Goal: Information Seeking & Learning: Find contact information

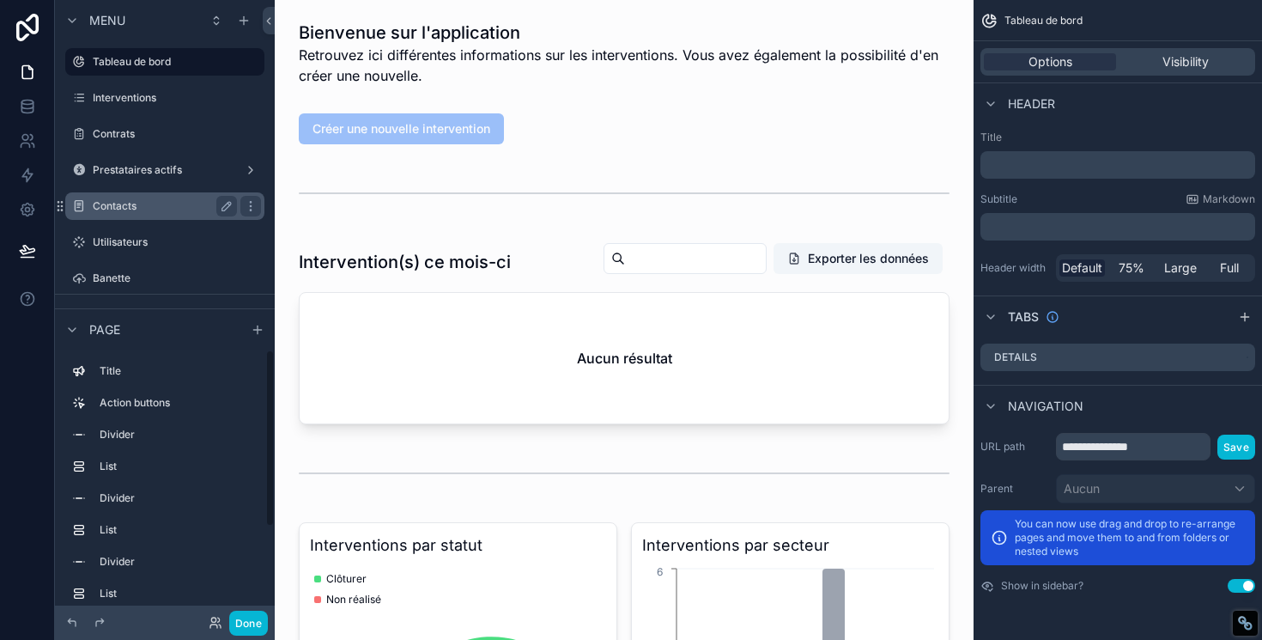
click at [118, 207] on label "Contacts" at bounding box center [161, 206] width 137 height 14
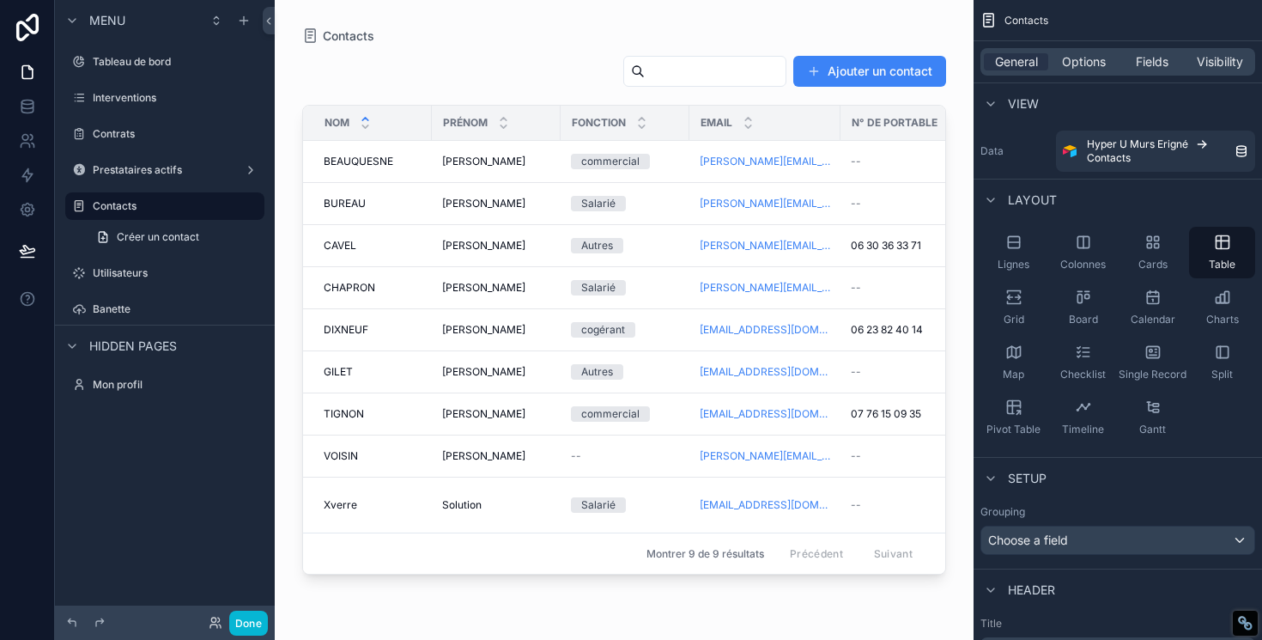
click at [776, 125] on div "Email" at bounding box center [764, 122] width 149 height 33
click at [866, 171] on td "--" at bounding box center [905, 162] width 130 height 42
click at [791, 129] on div "Email" at bounding box center [764, 122] width 149 height 33
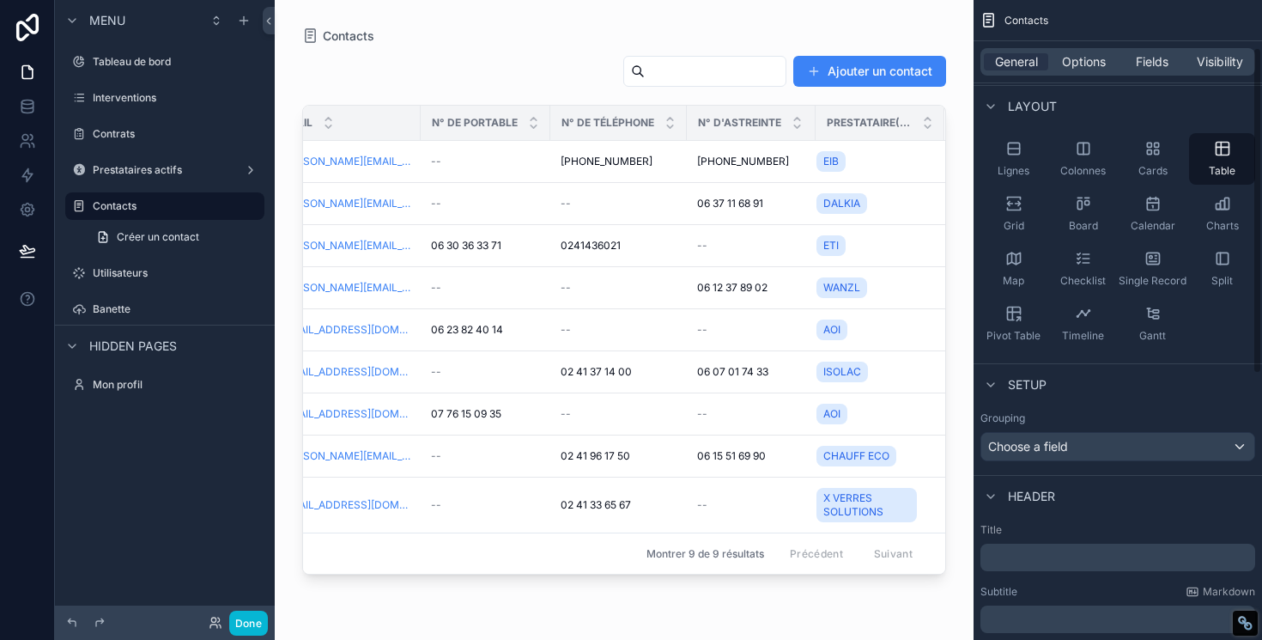
scroll to position [117, 0]
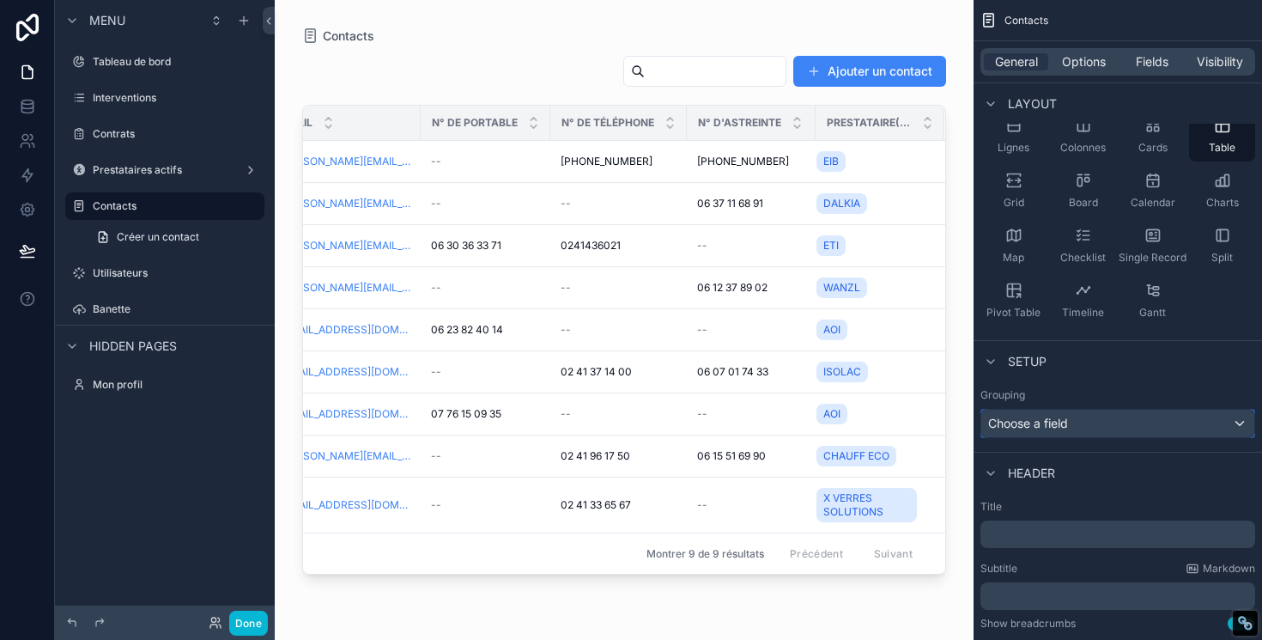
click at [1240, 422] on div "Choose a field" at bounding box center [1117, 422] width 273 height 27
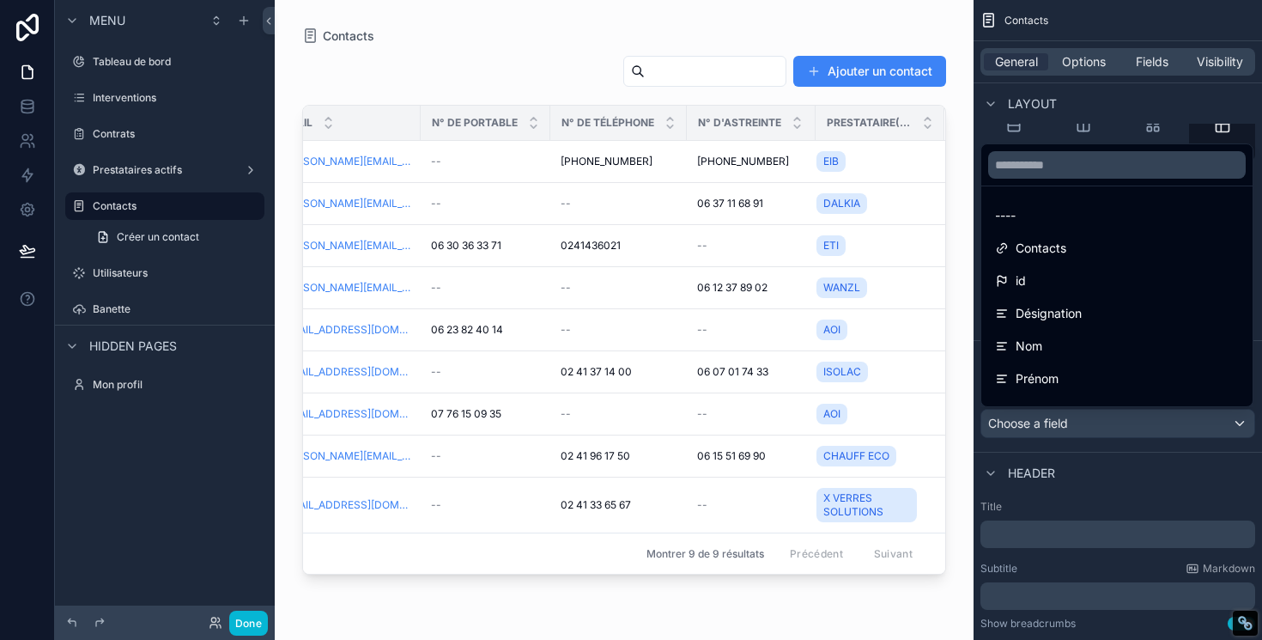
click at [1234, 424] on div "scrollable content" at bounding box center [631, 320] width 1262 height 640
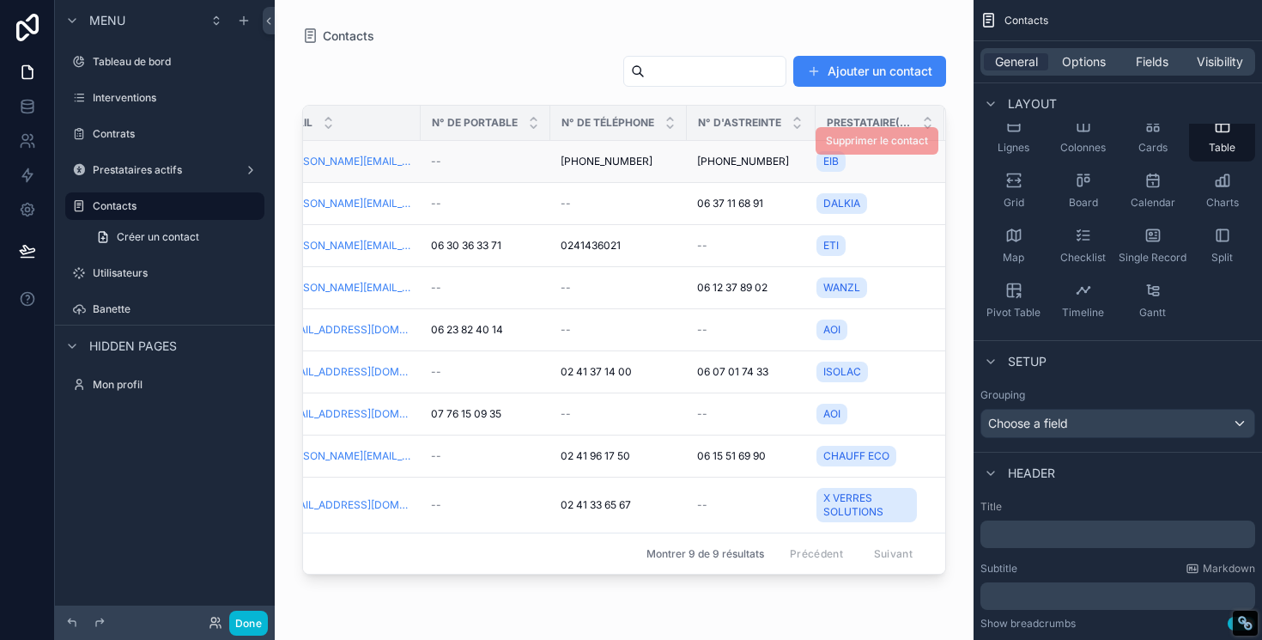
click at [816, 123] on div "Supprimer le contact" at bounding box center [877, 140] width 123 height 41
click at [772, 118] on span "N° d'astreinte" at bounding box center [739, 123] width 83 height 14
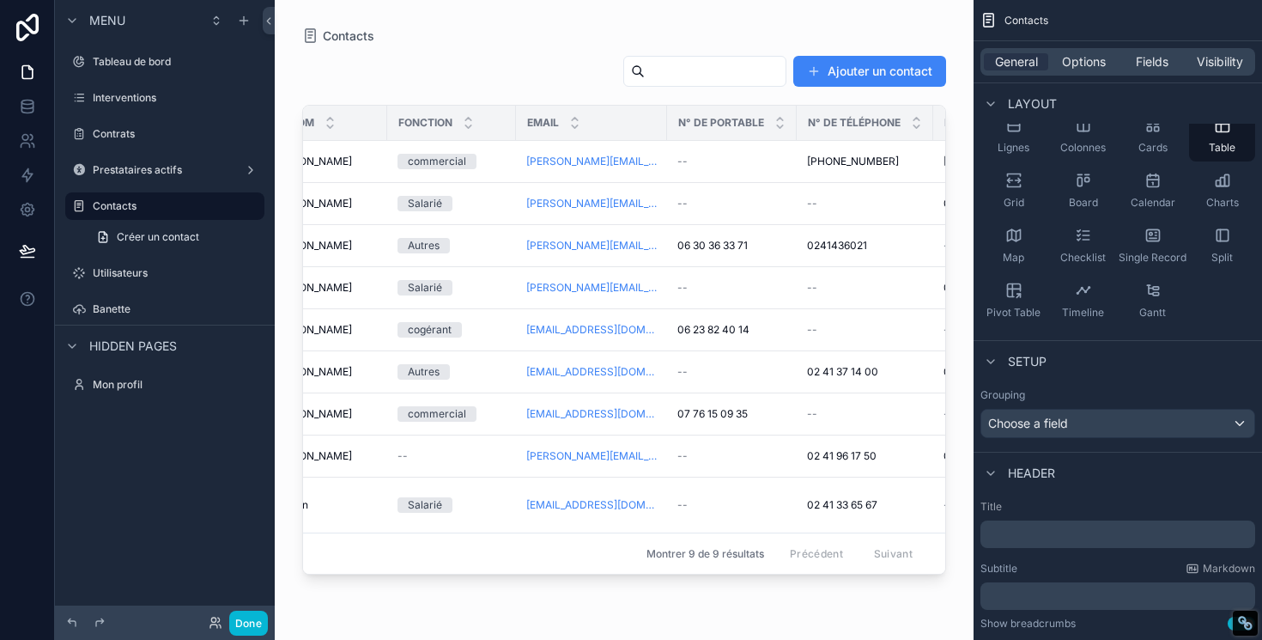
scroll to position [0, 0]
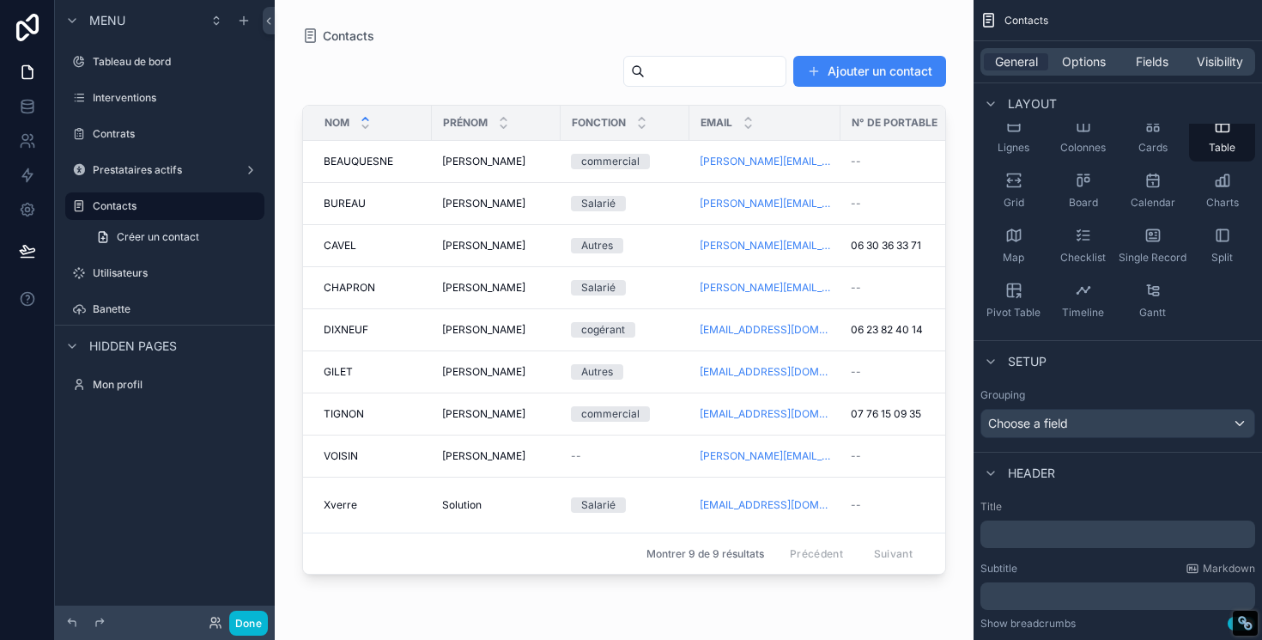
click at [347, 119] on span "Nom" at bounding box center [337, 123] width 25 height 14
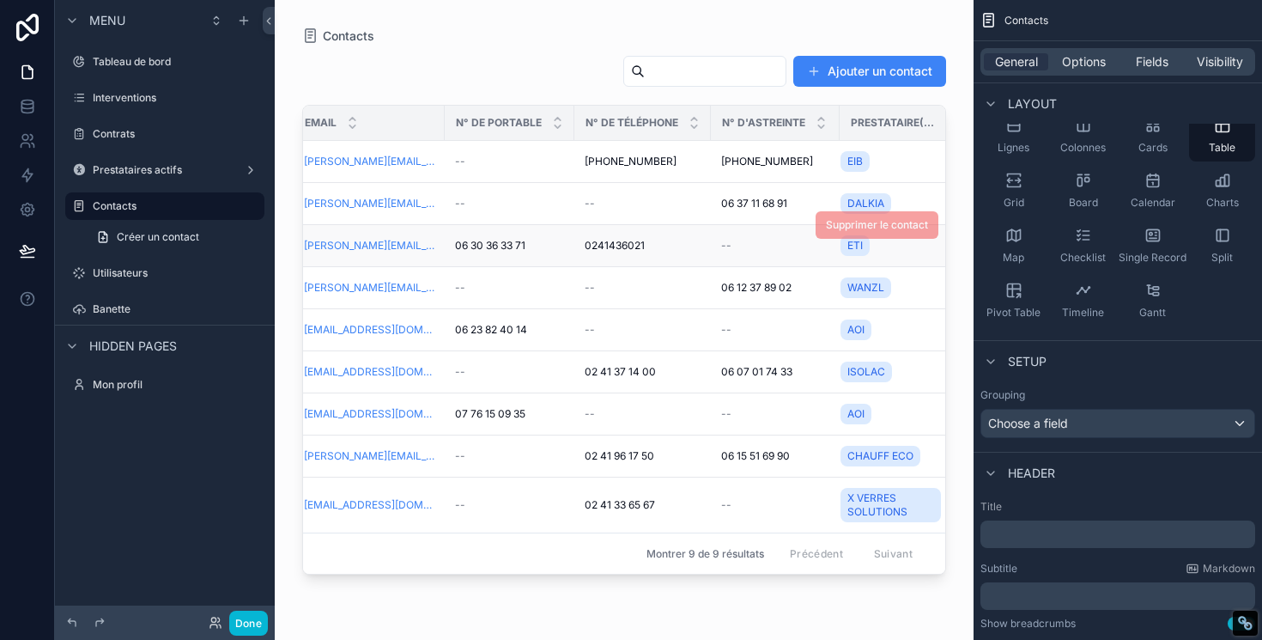
scroll to position [0, 420]
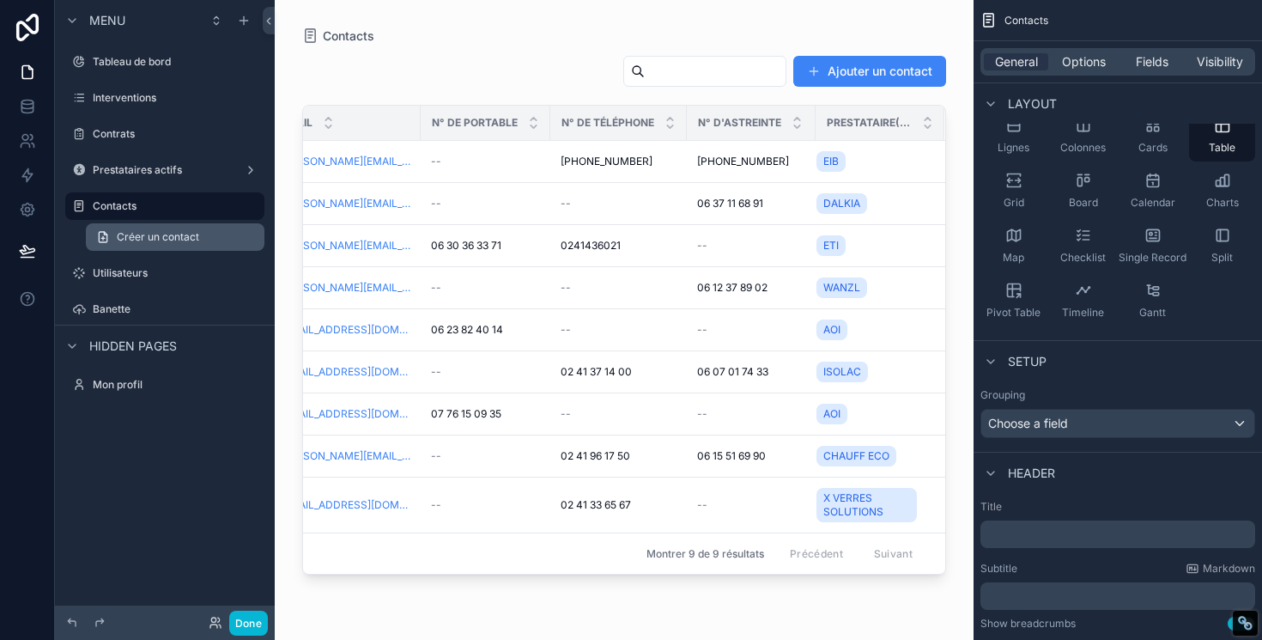
click at [163, 240] on span "Créer un contact" at bounding box center [158, 237] width 82 height 14
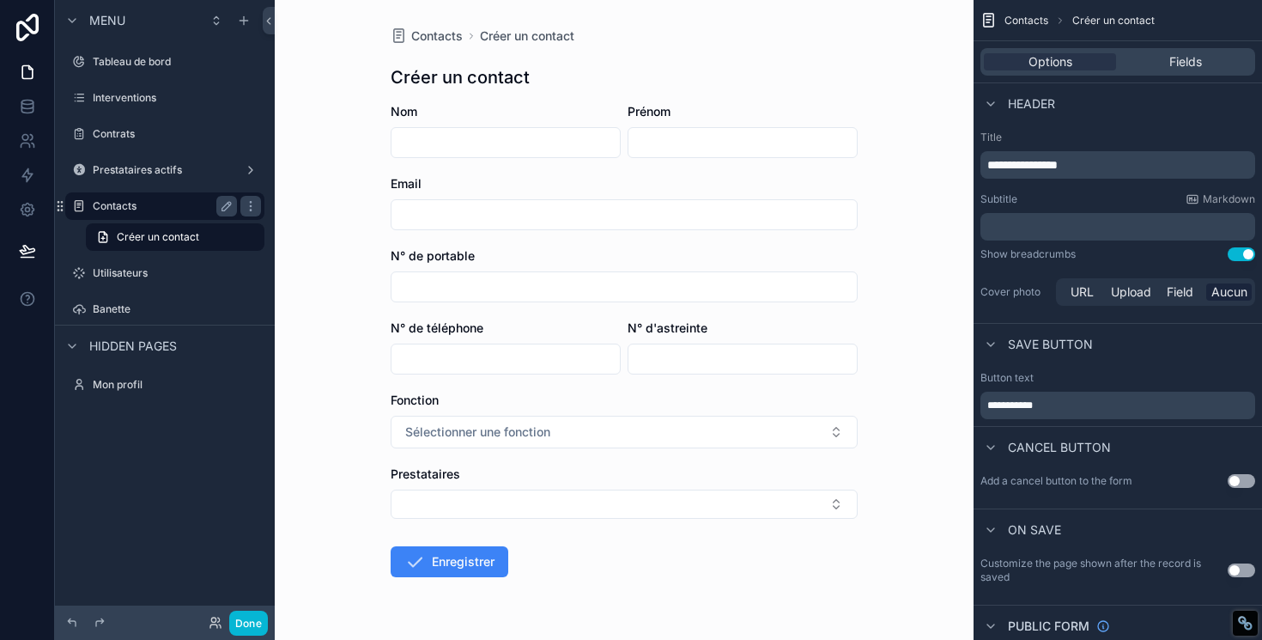
click at [163, 214] on div "Contacts" at bounding box center [165, 206] width 144 height 21
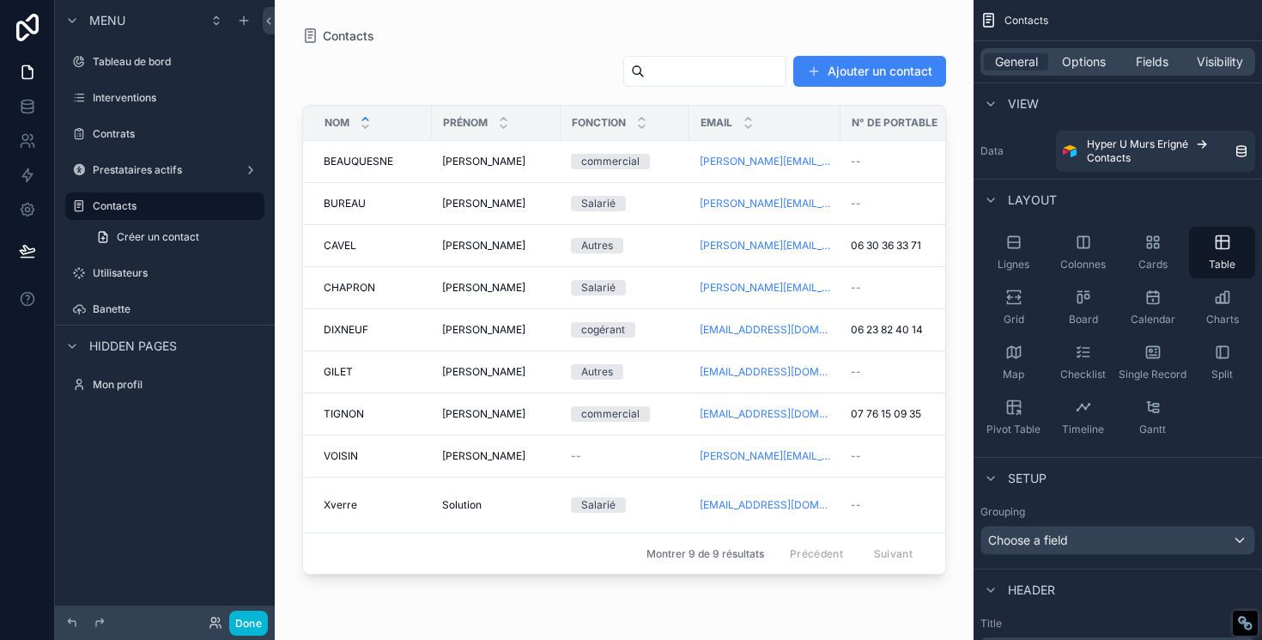
click at [297, 93] on div "Contacts Ajouter un contact Nom Prénom Fonction Email N° de portable N° de télé…" at bounding box center [624, 309] width 699 height 619
click at [318, 106] on div "Nom" at bounding box center [367, 122] width 127 height 33
click at [323, 117] on div "Nom" at bounding box center [367, 122] width 127 height 33
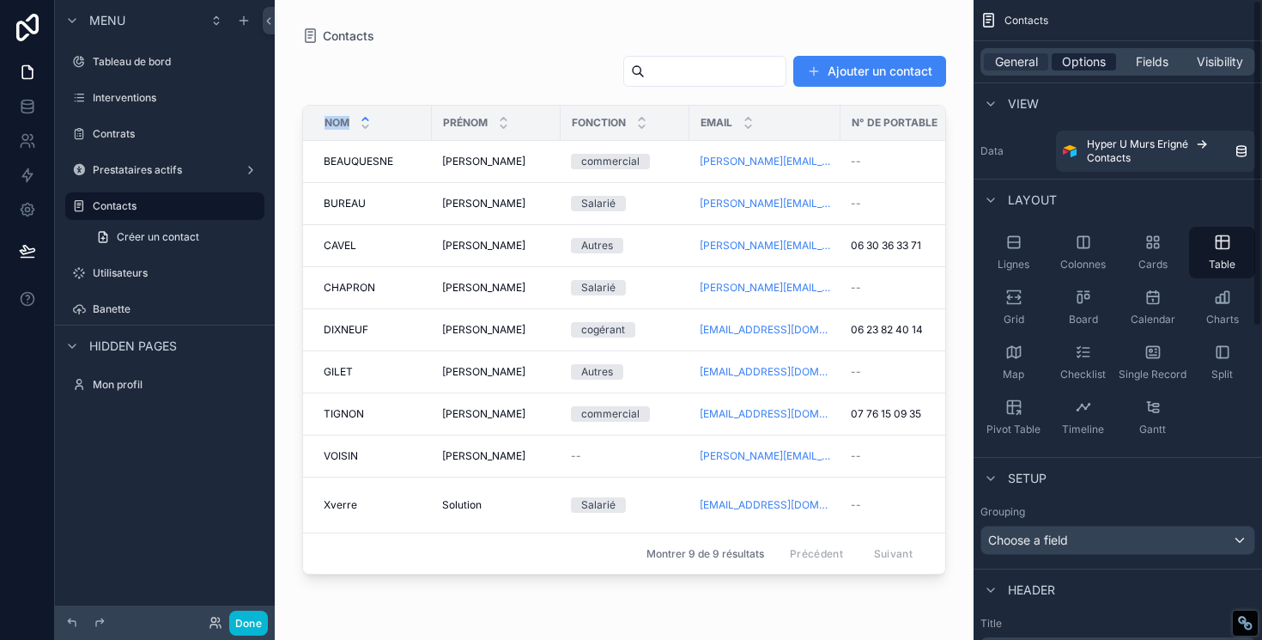
click at [1077, 64] on span "Options" at bounding box center [1084, 61] width 44 height 17
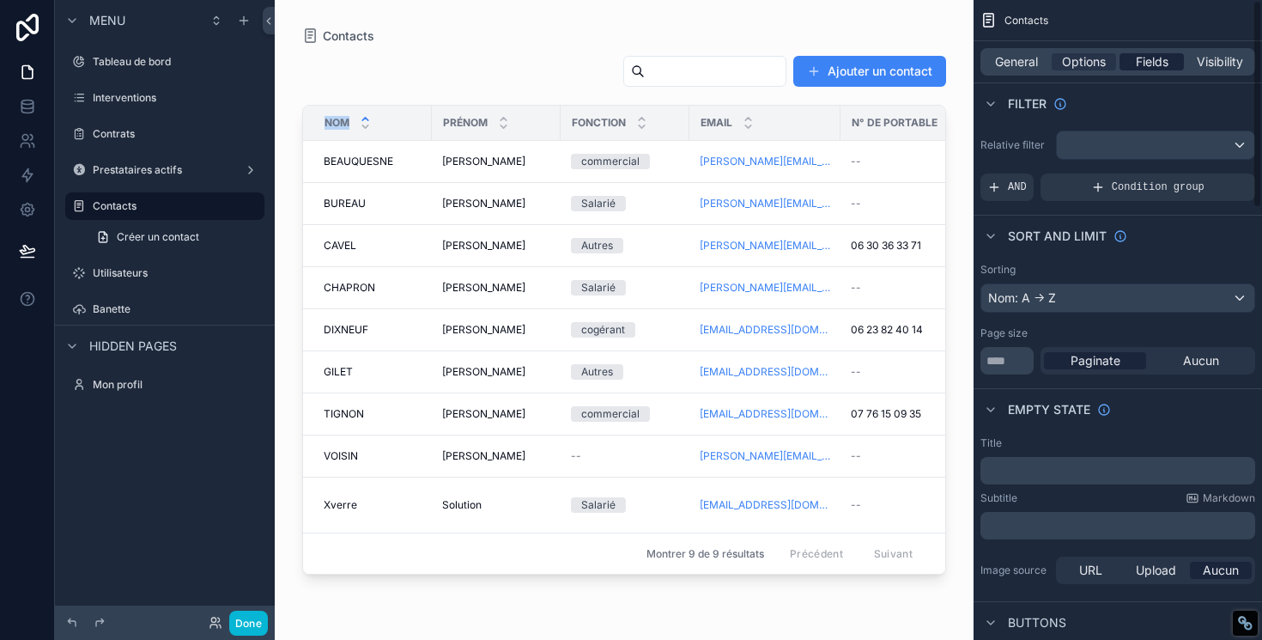
click at [1151, 68] on span "Fields" at bounding box center [1152, 61] width 33 height 17
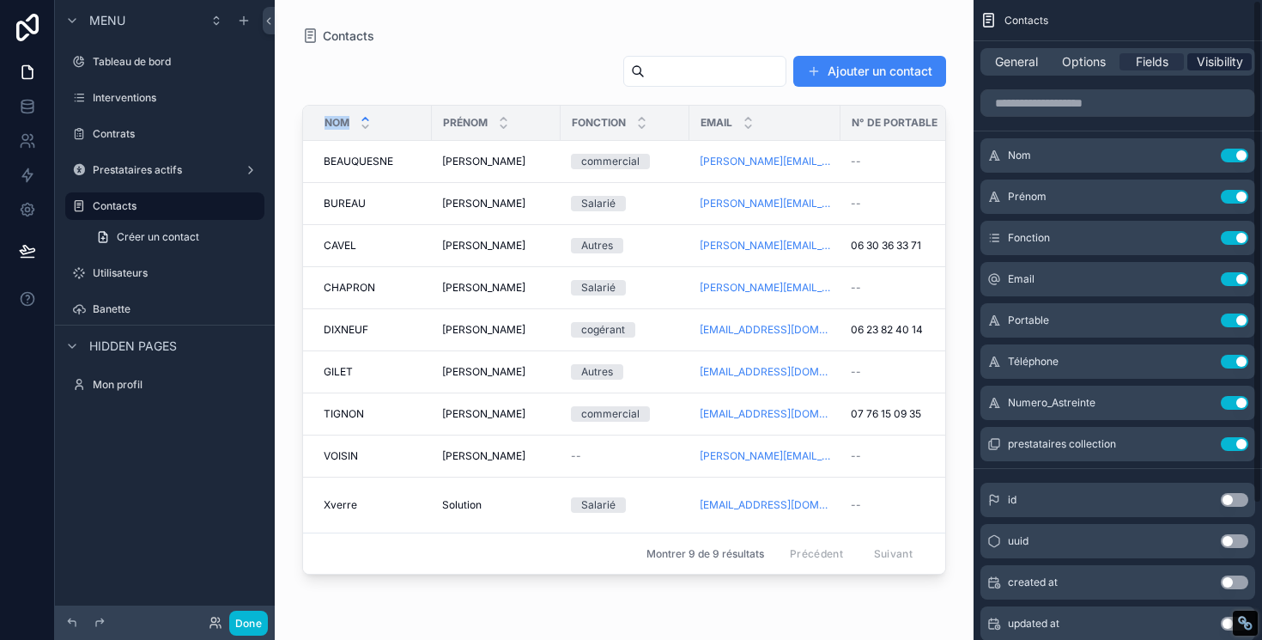
click at [1216, 68] on span "Visibility" at bounding box center [1220, 61] width 46 height 17
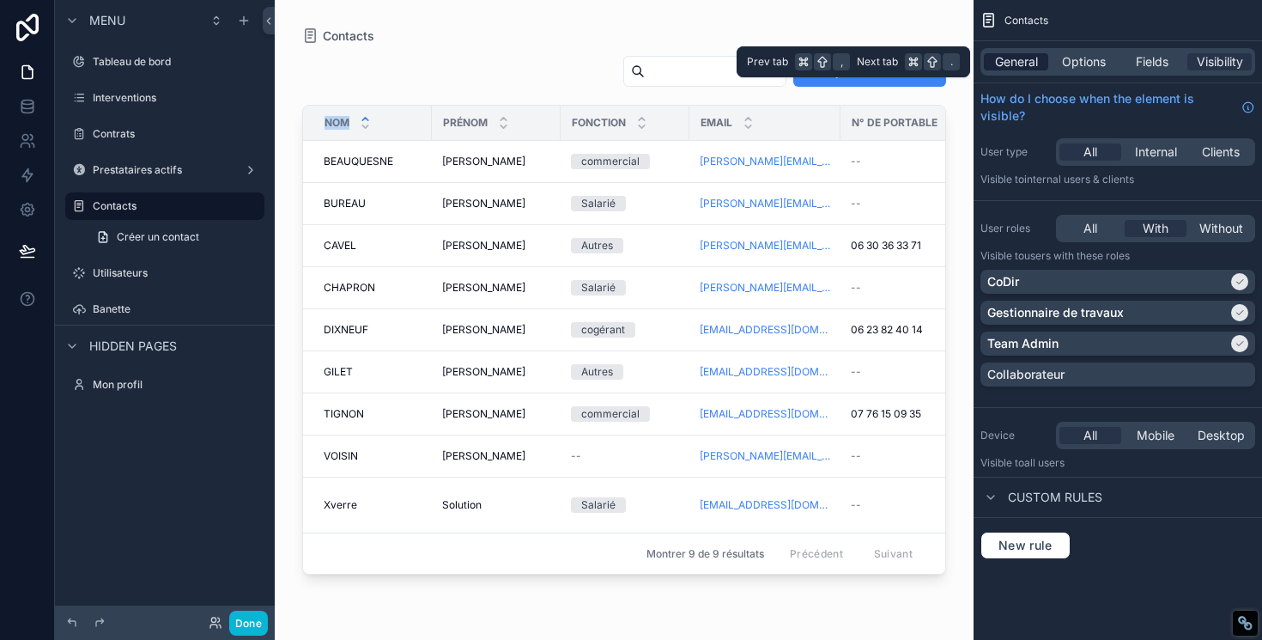
click at [1022, 64] on span "General" at bounding box center [1016, 61] width 43 height 17
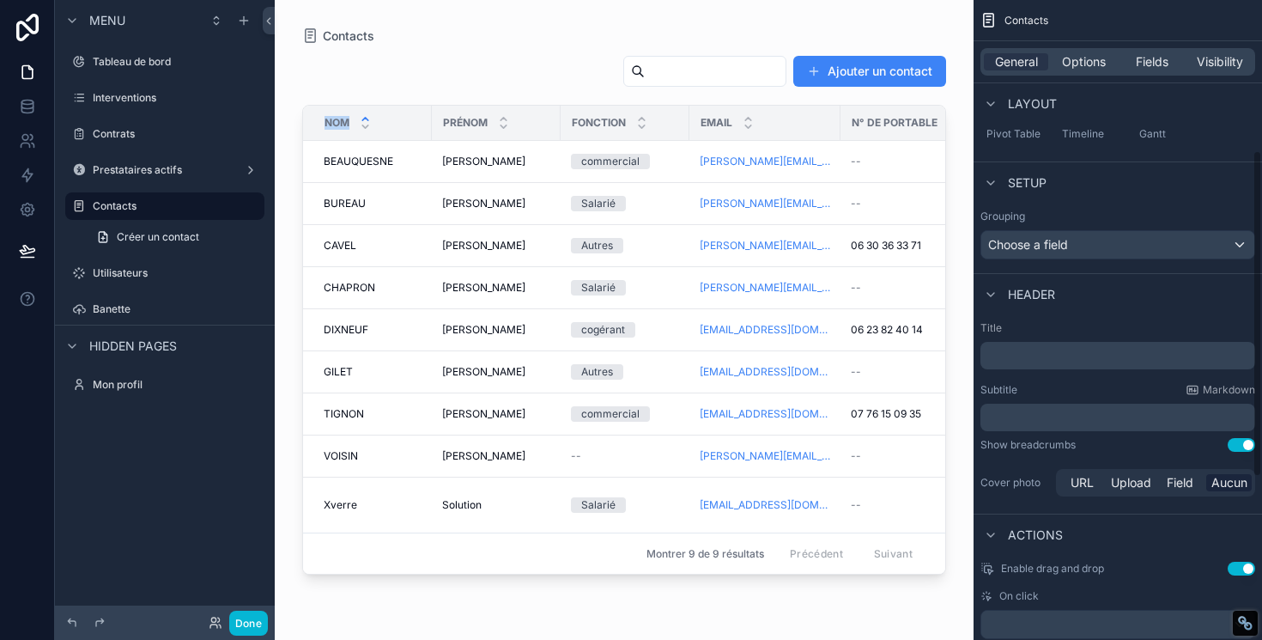
scroll to position [297, 0]
click at [1020, 138] on span "Pivot Table" at bounding box center [1013, 132] width 54 height 14
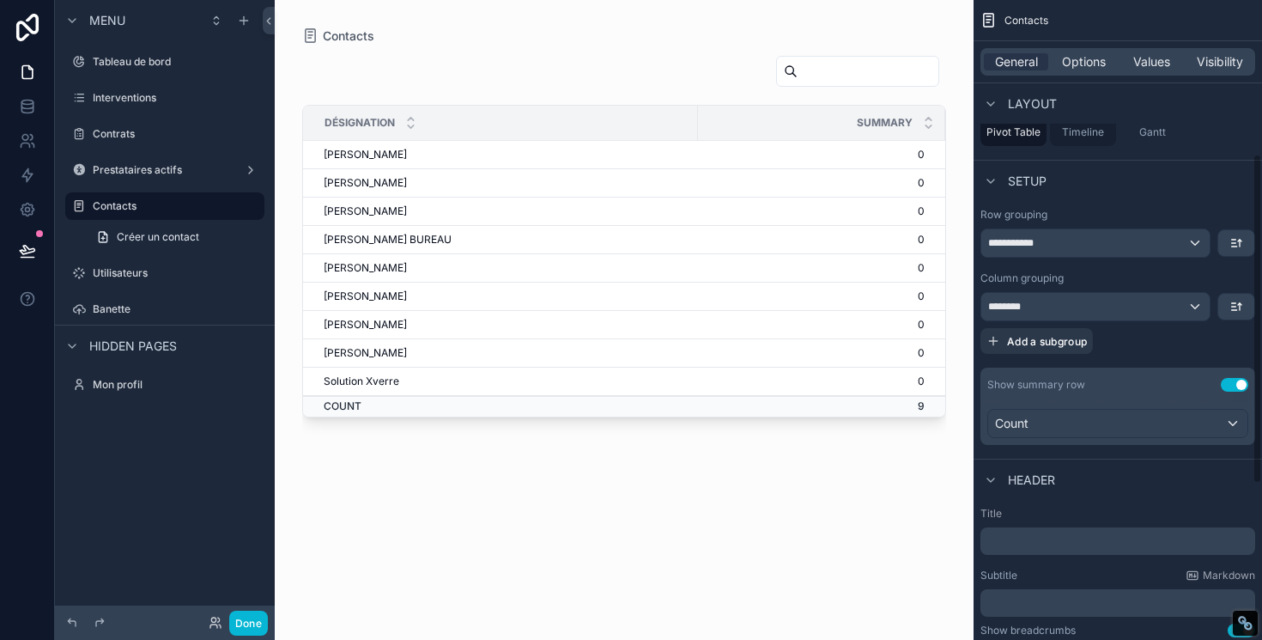
click at [1081, 127] on span "Timeline" at bounding box center [1083, 132] width 42 height 14
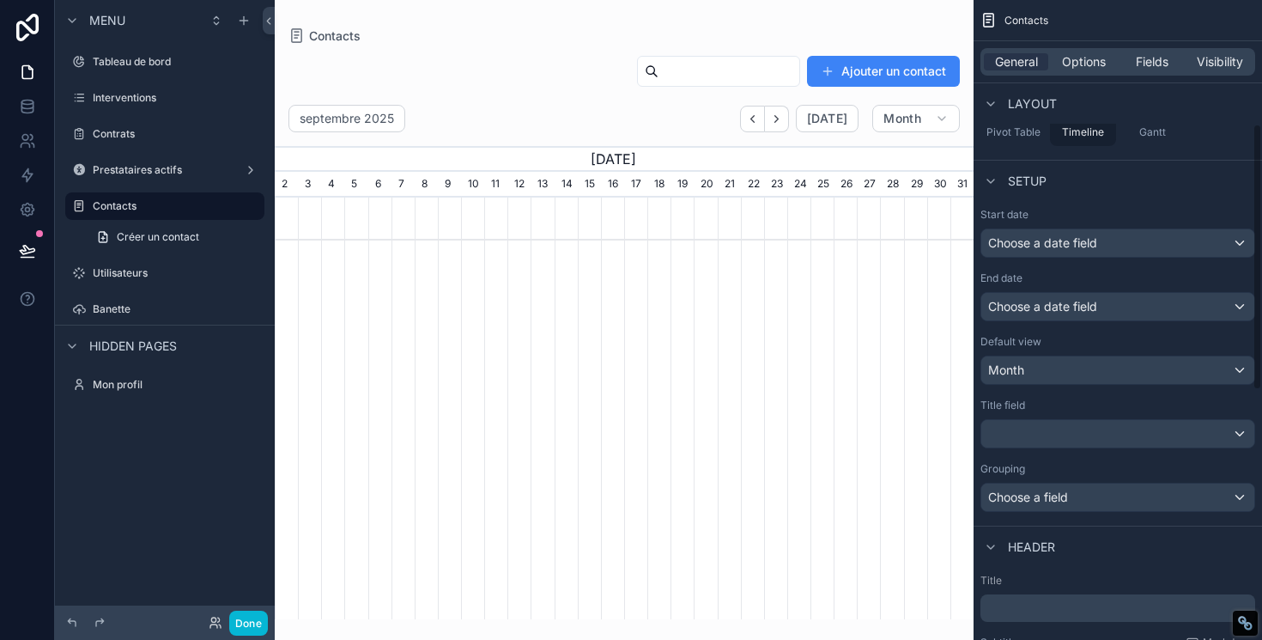
scroll to position [0, 699]
click at [178, 205] on label "Contacts" at bounding box center [161, 206] width 137 height 14
click at [160, 173] on label "Prestataires actifs" at bounding box center [161, 170] width 137 height 14
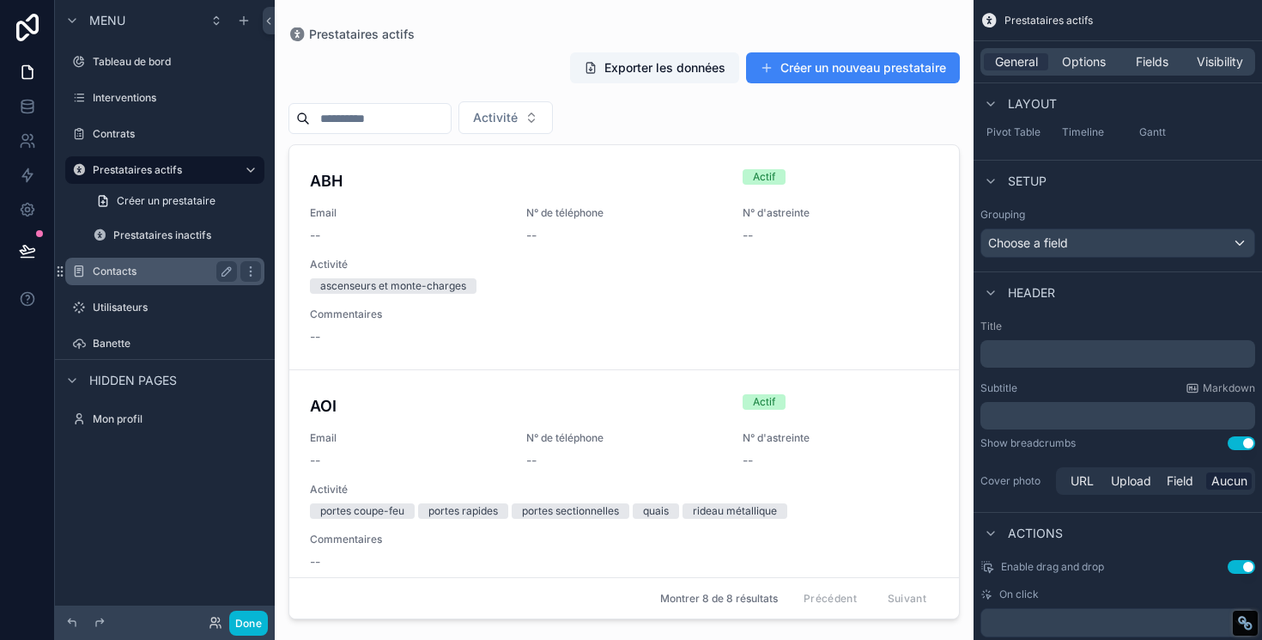
click at [124, 277] on label "Contacts" at bounding box center [161, 271] width 137 height 14
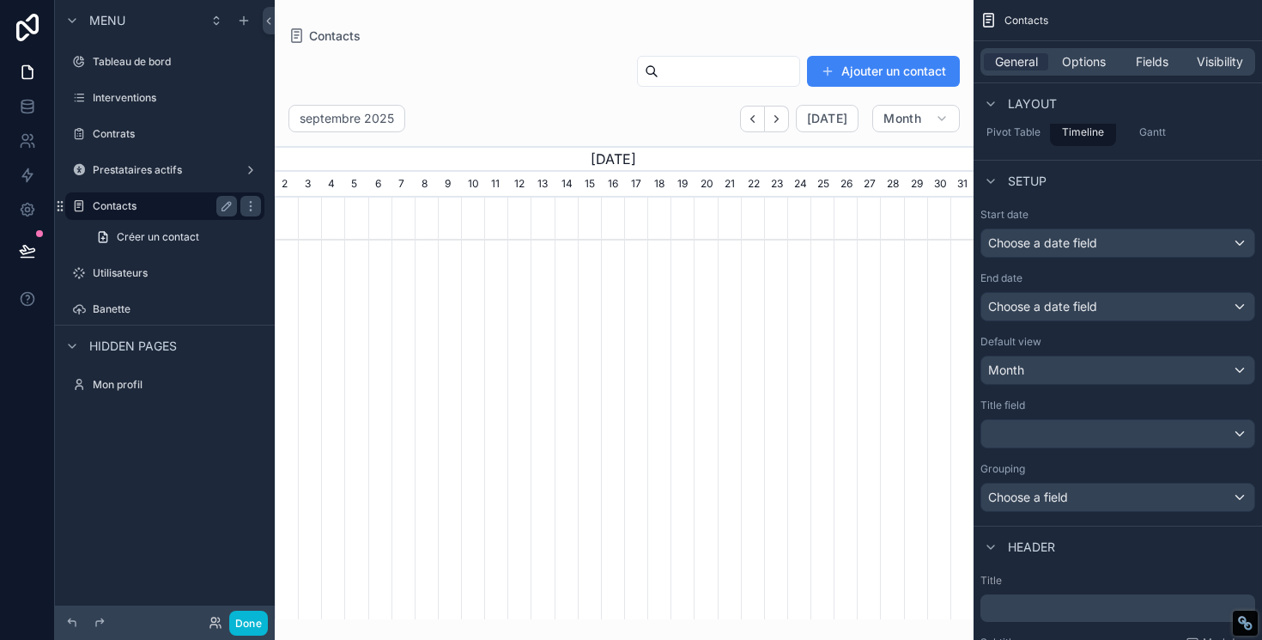
scroll to position [0, 699]
click at [1016, 129] on span "Pivot Table" at bounding box center [1013, 132] width 54 height 14
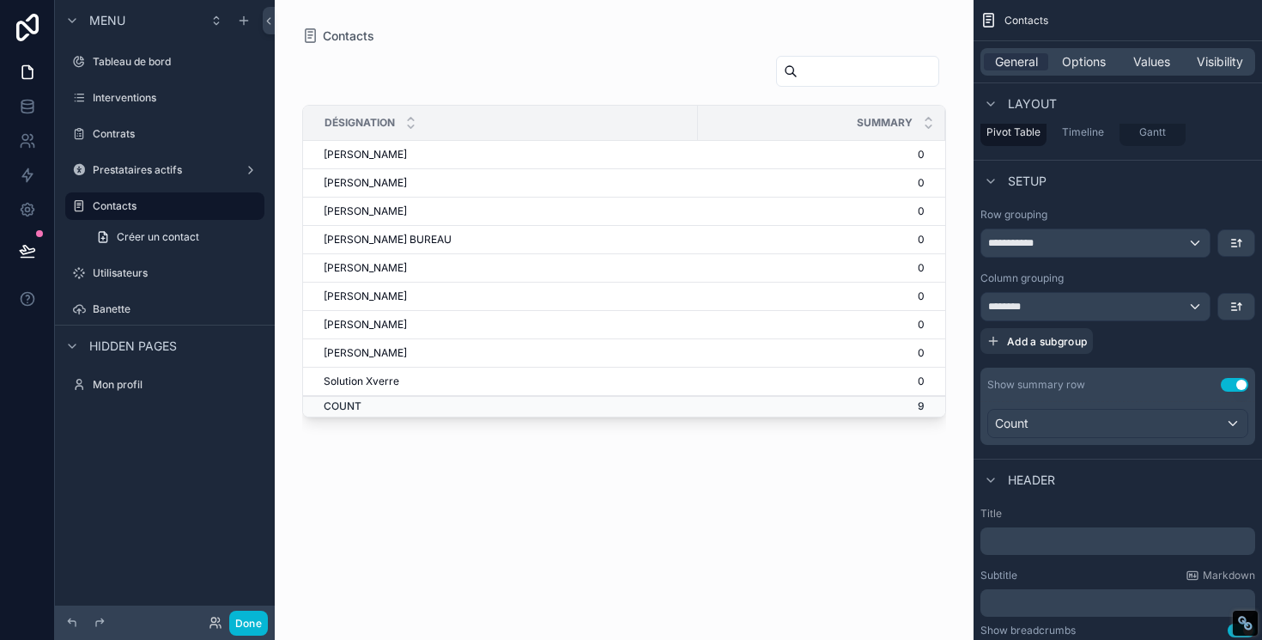
click at [1166, 131] on div "Gantt" at bounding box center [1152, 120] width 66 height 52
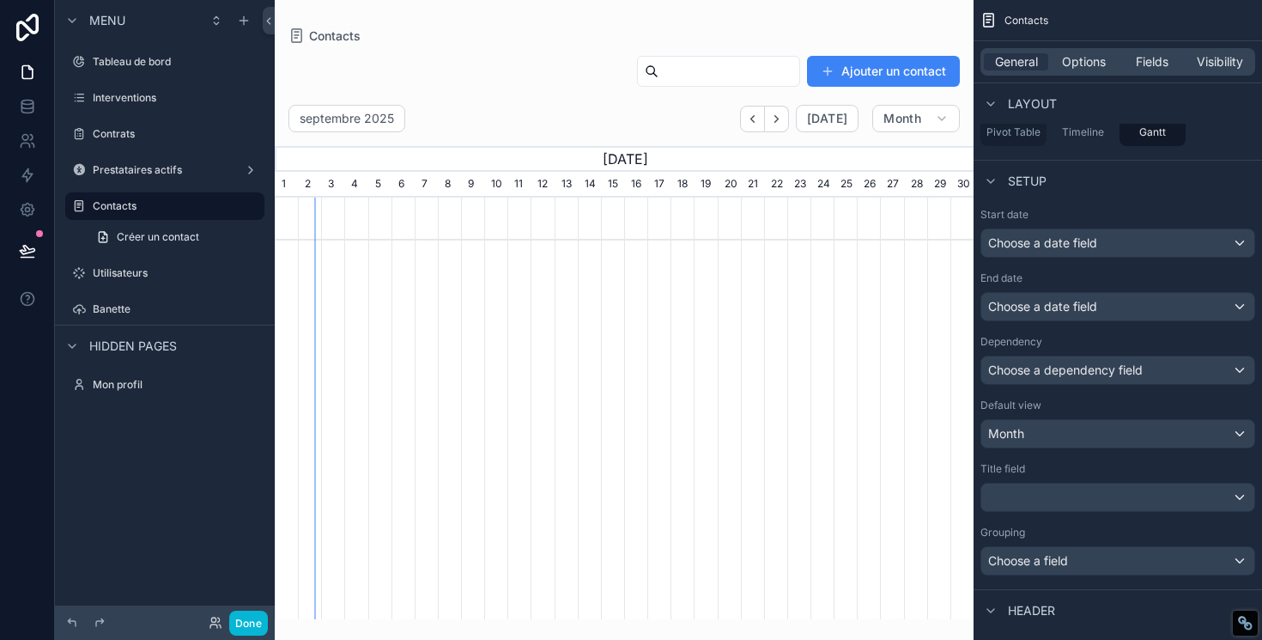
click at [1024, 129] on span "Pivot Table" at bounding box center [1013, 132] width 54 height 14
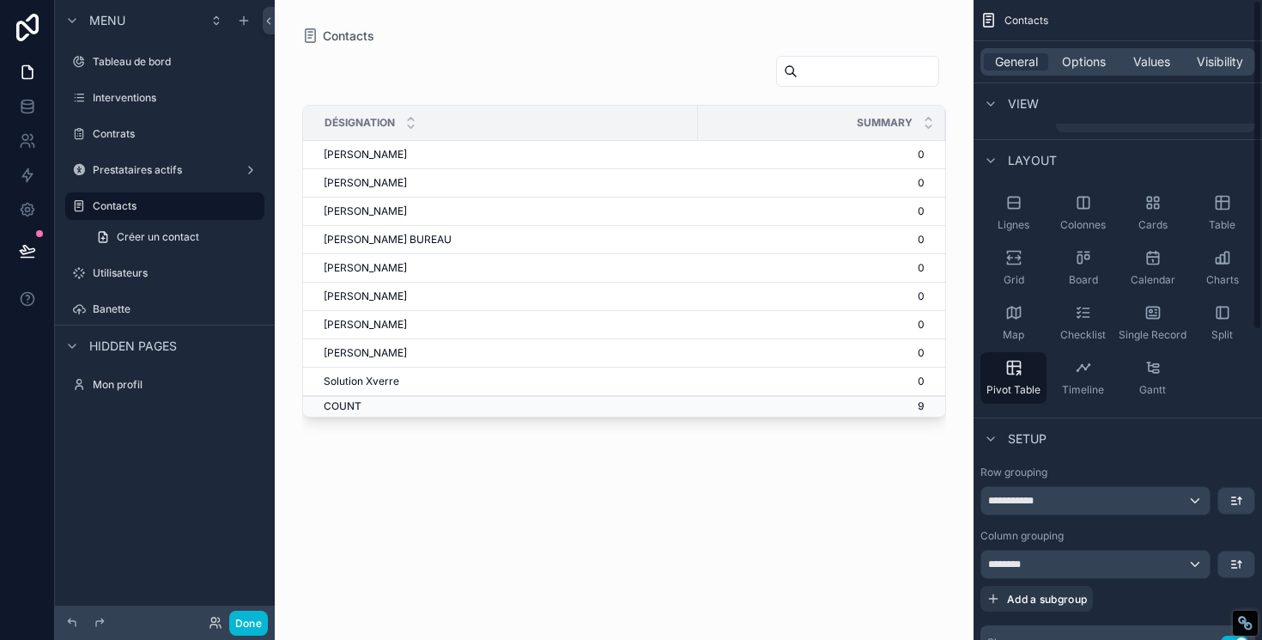
scroll to position [0, 0]
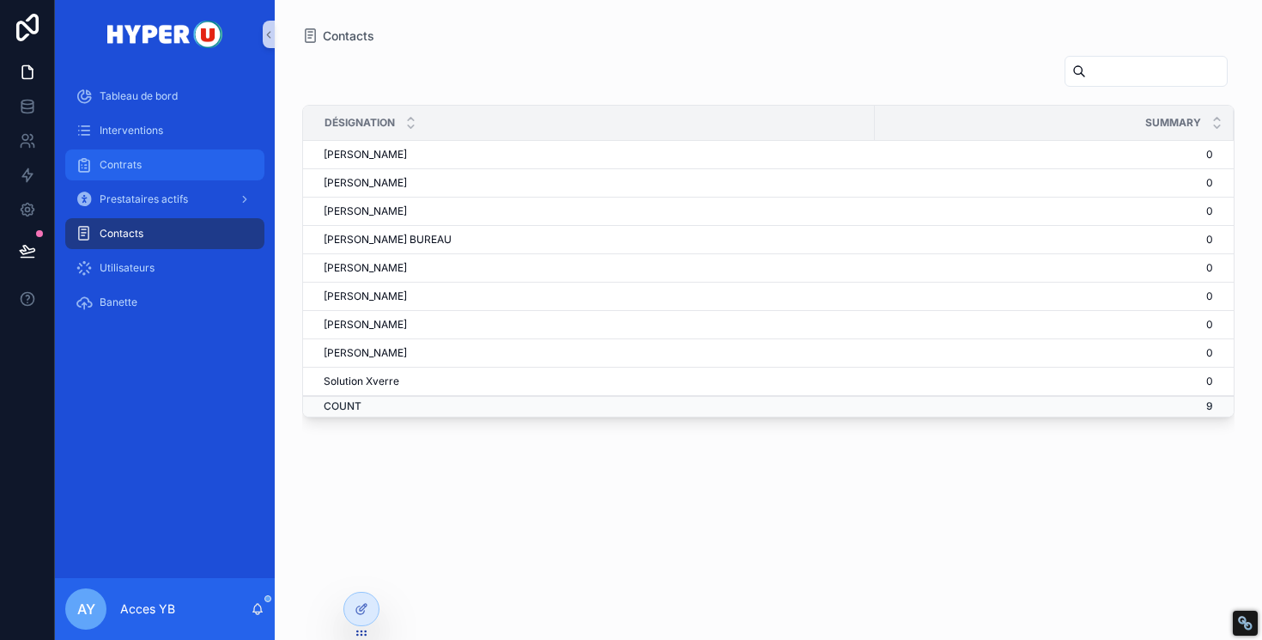
click at [154, 167] on div "Contrats" at bounding box center [165, 164] width 179 height 27
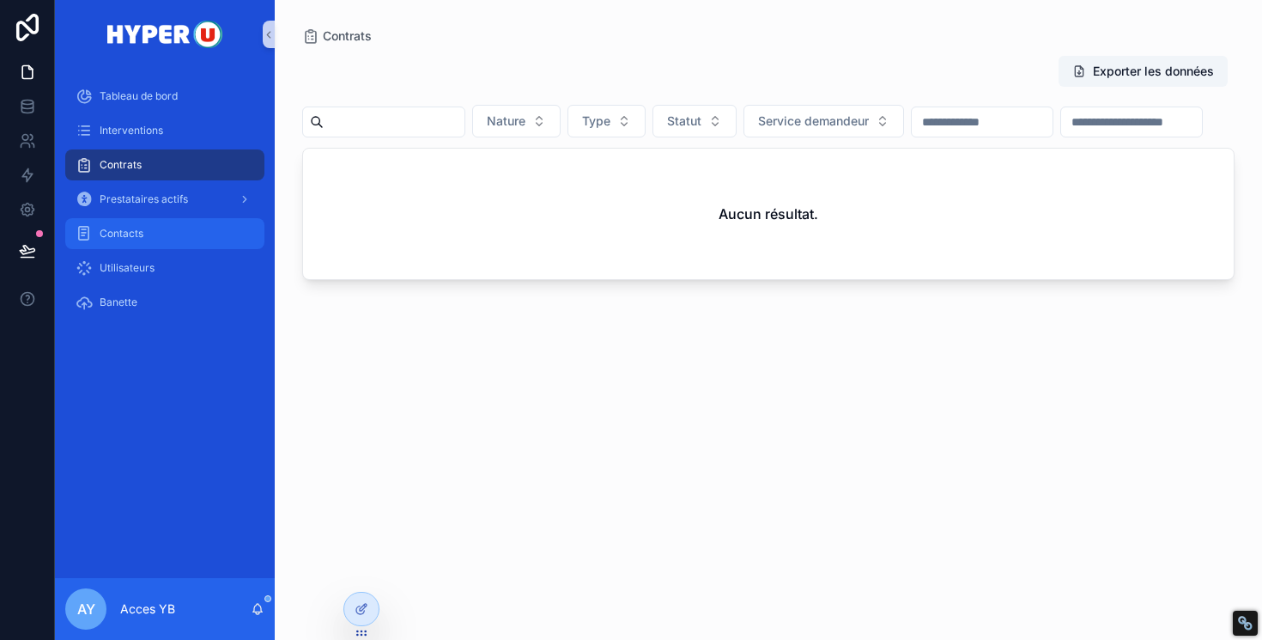
click at [152, 240] on div "Contacts" at bounding box center [165, 233] width 179 height 27
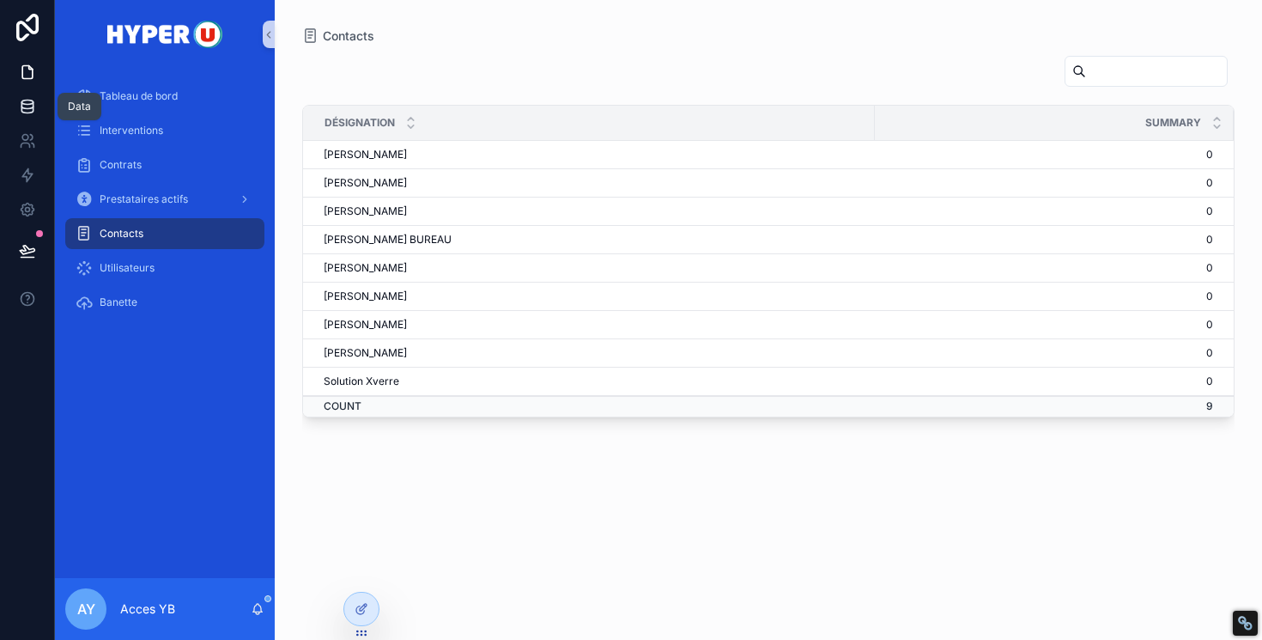
click at [22, 100] on icon at bounding box center [27, 106] width 17 height 17
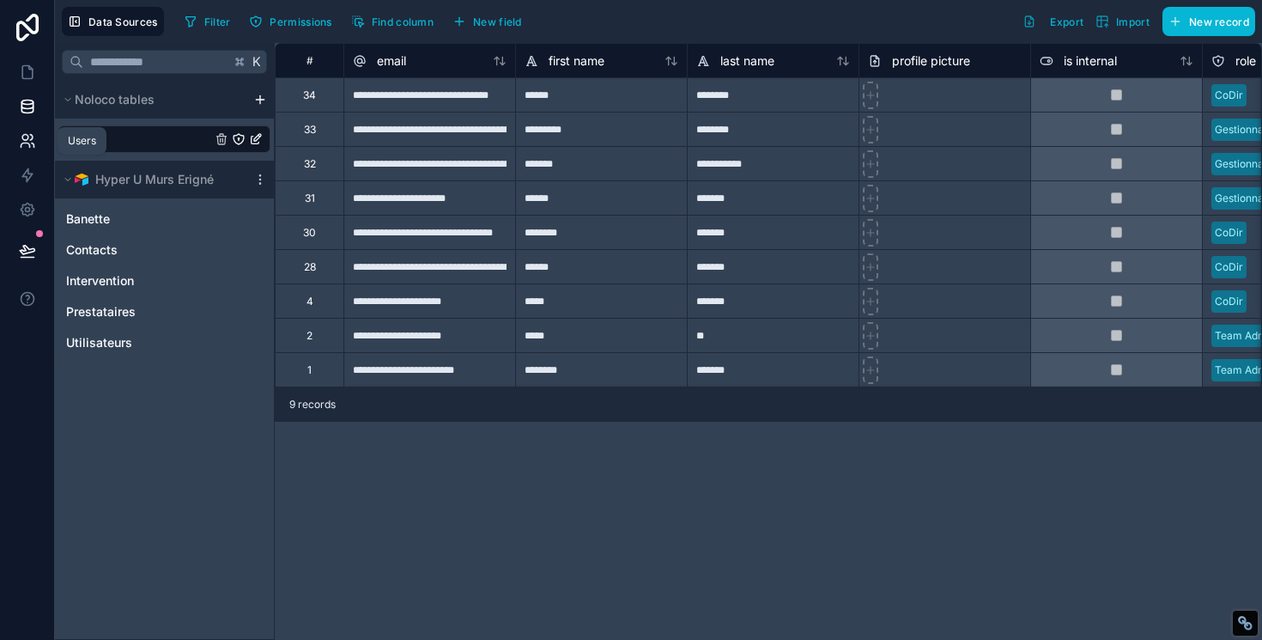
click at [29, 127] on link at bounding box center [27, 141] width 54 height 34
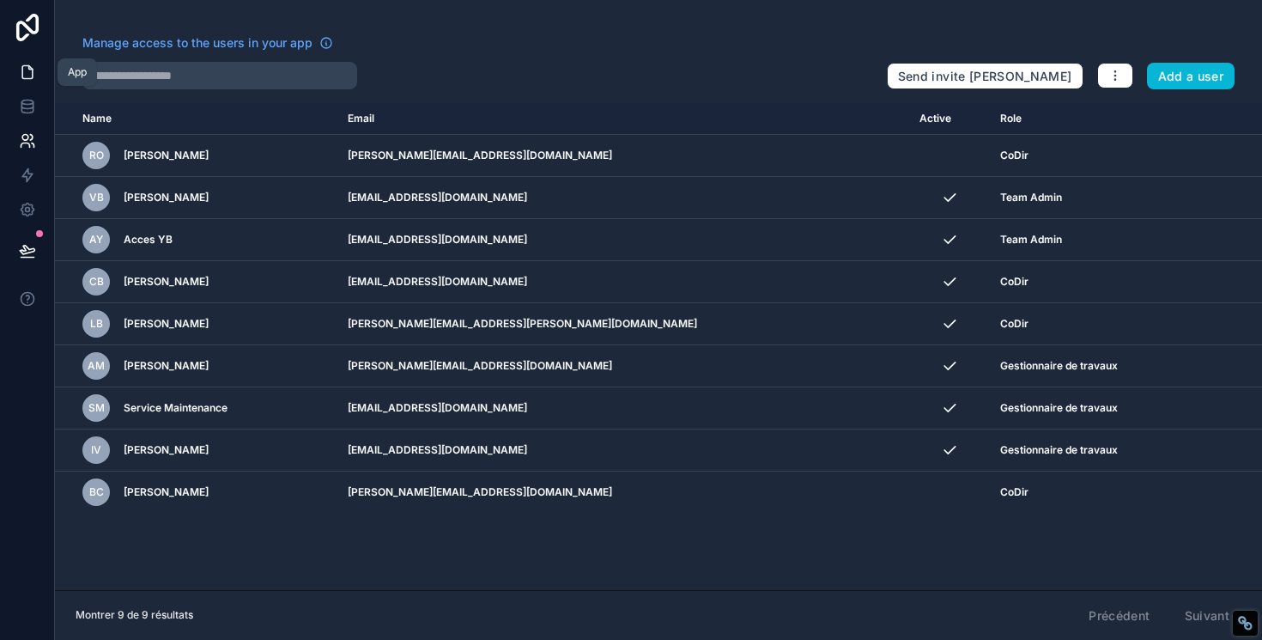
click at [22, 77] on icon at bounding box center [27, 72] width 17 height 17
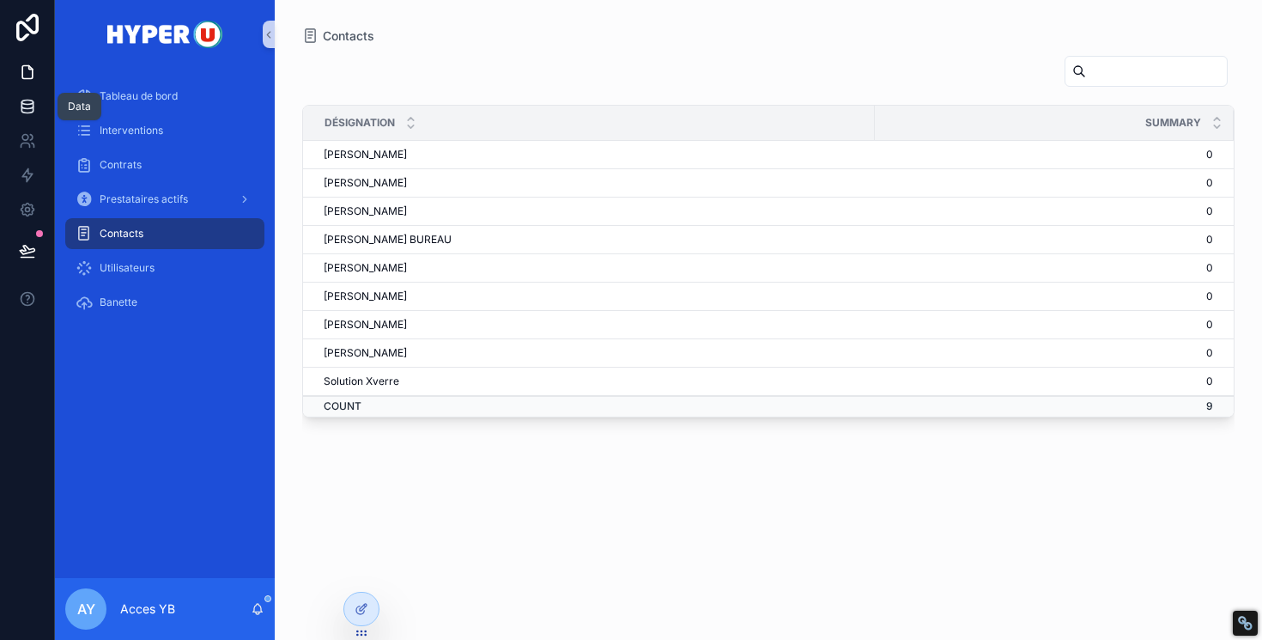
click at [22, 114] on icon at bounding box center [27, 106] width 17 height 17
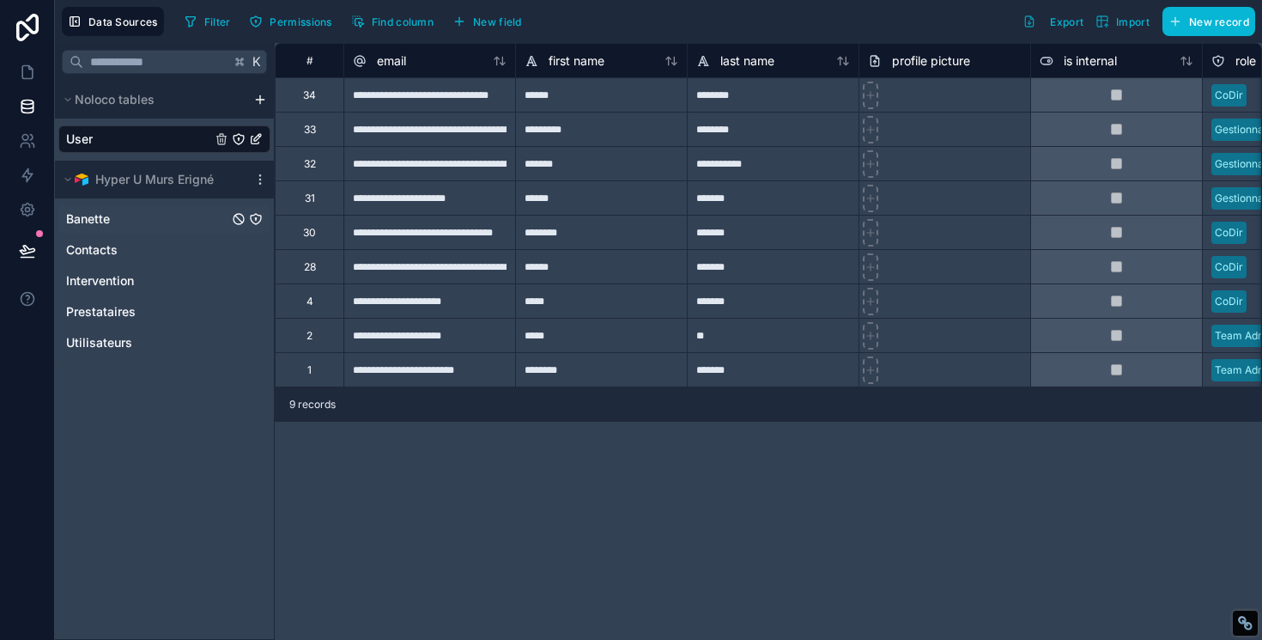
click at [95, 220] on span "Banette" at bounding box center [88, 218] width 44 height 17
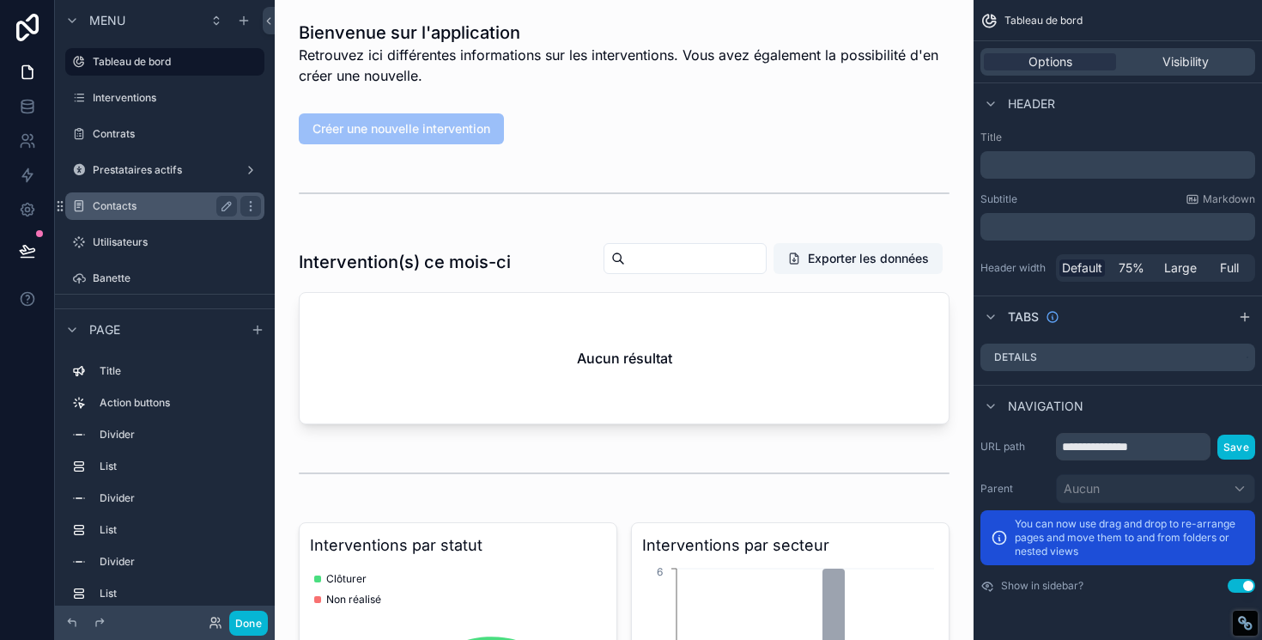
click at [149, 201] on label "Contacts" at bounding box center [161, 206] width 137 height 14
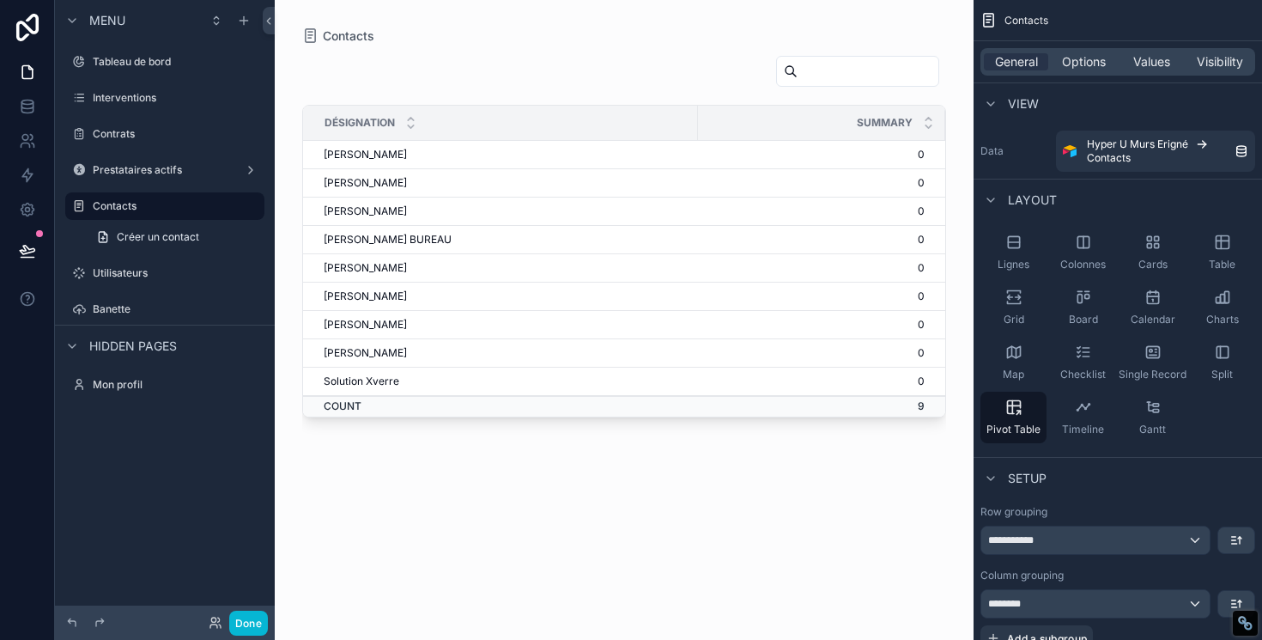
click at [745, 133] on div "Summary" at bounding box center [822, 122] width 246 height 33
click at [538, 212] on td "[PERSON_NAME]" at bounding box center [500, 211] width 395 height 28
click at [1089, 59] on span "Options" at bounding box center [1084, 61] width 44 height 17
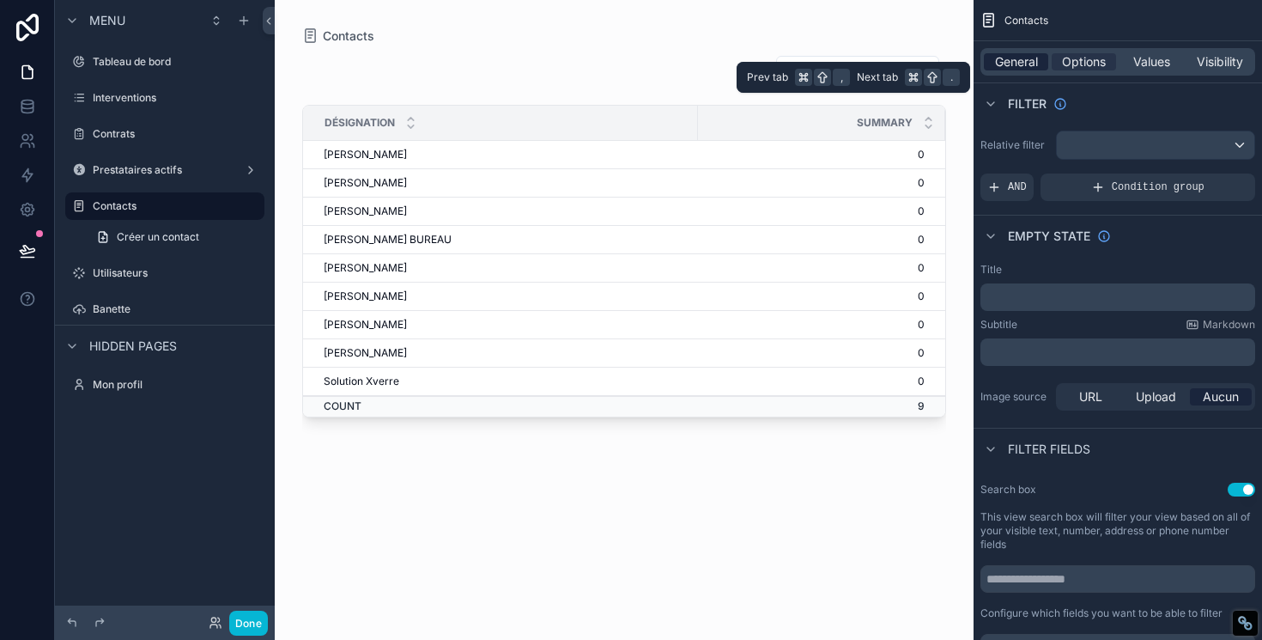
click at [1016, 65] on span "General" at bounding box center [1016, 61] width 43 height 17
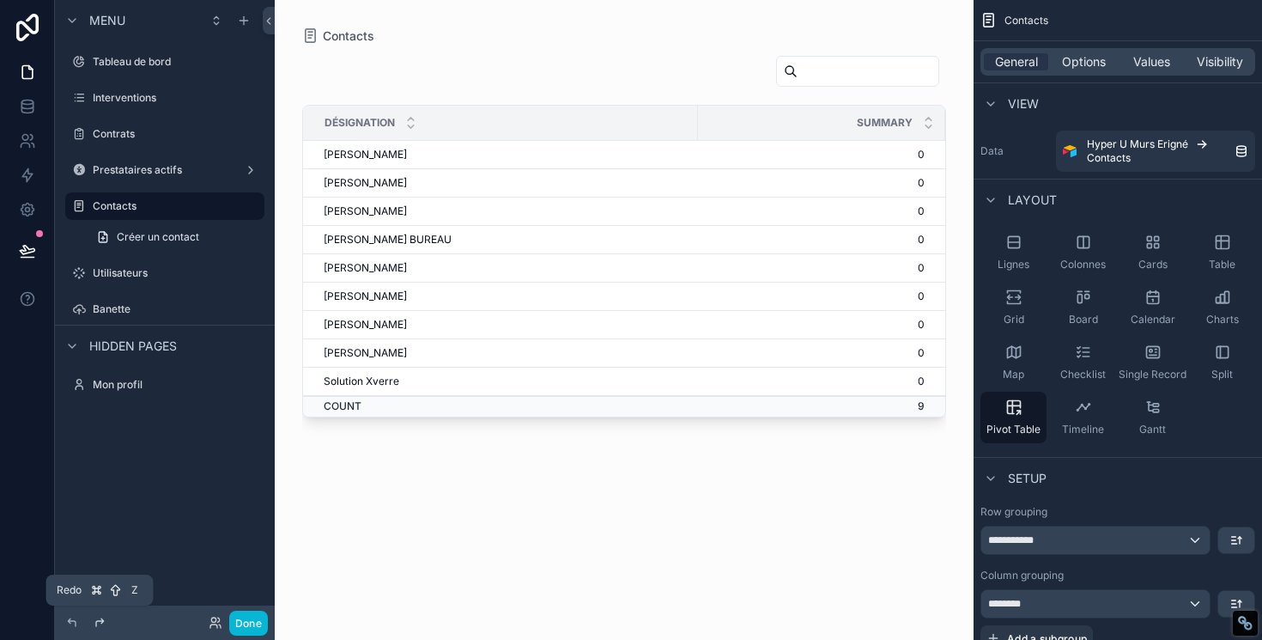
click at [95, 621] on icon at bounding box center [100, 623] width 14 height 14
click at [579, 121] on div "Désignation" at bounding box center [500, 122] width 393 height 33
click at [367, 117] on span "Désignation" at bounding box center [360, 123] width 70 height 14
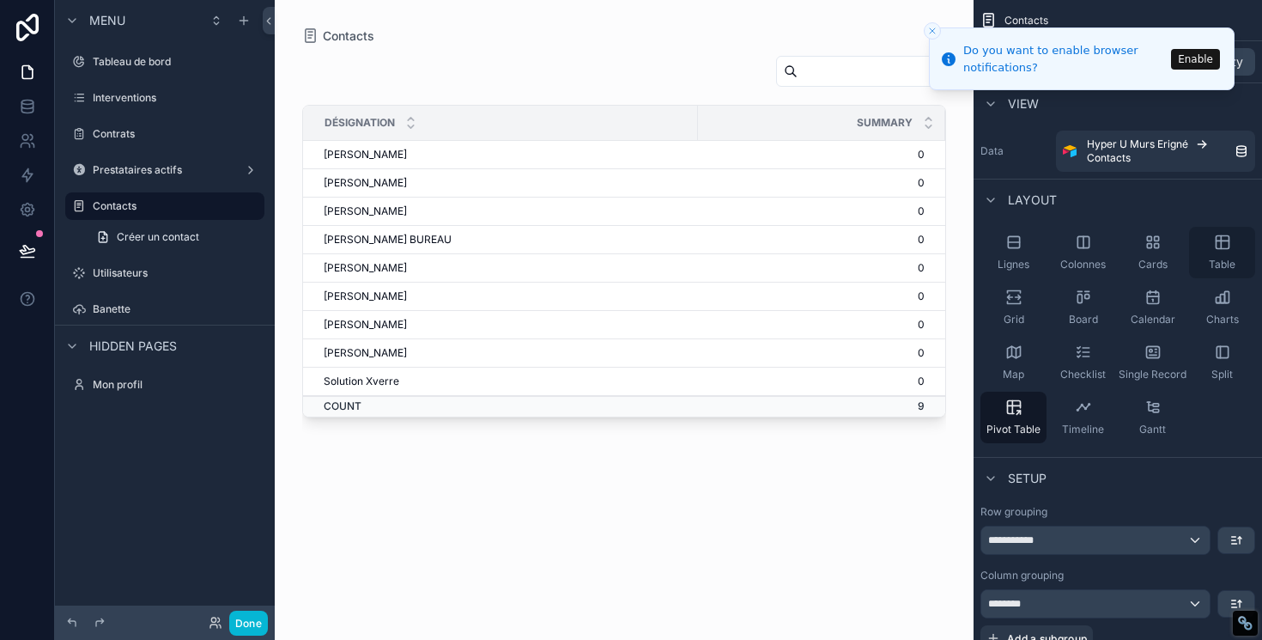
click at [1233, 246] on div "Table" at bounding box center [1222, 253] width 66 height 52
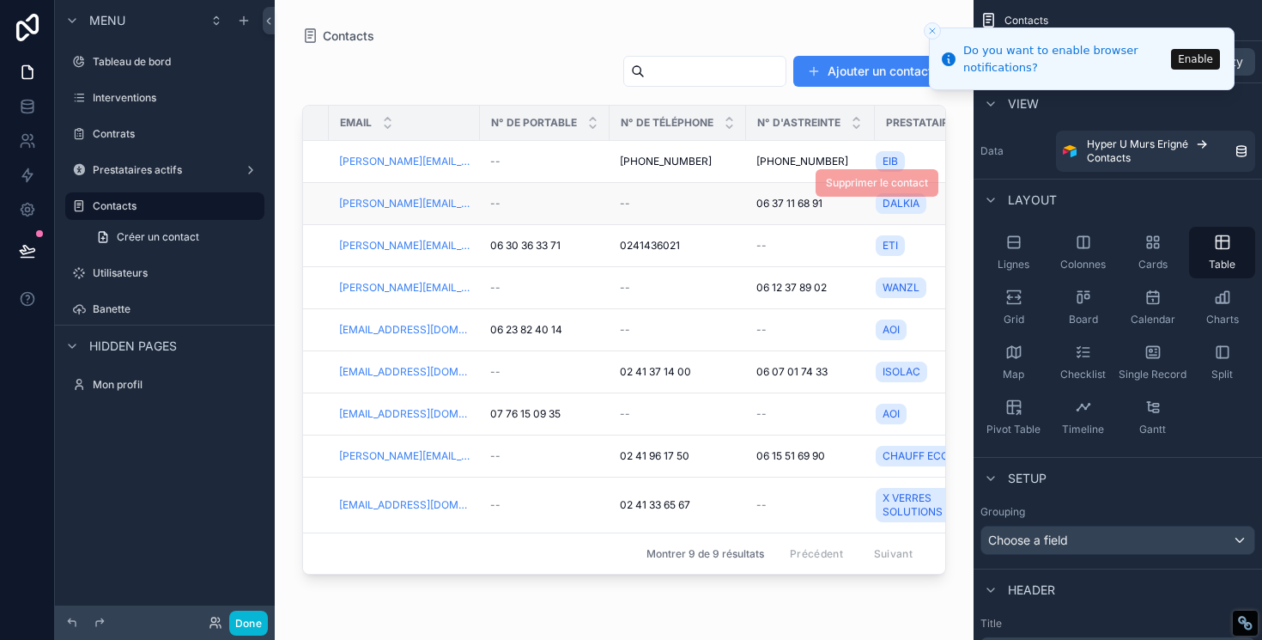
scroll to position [0, 420]
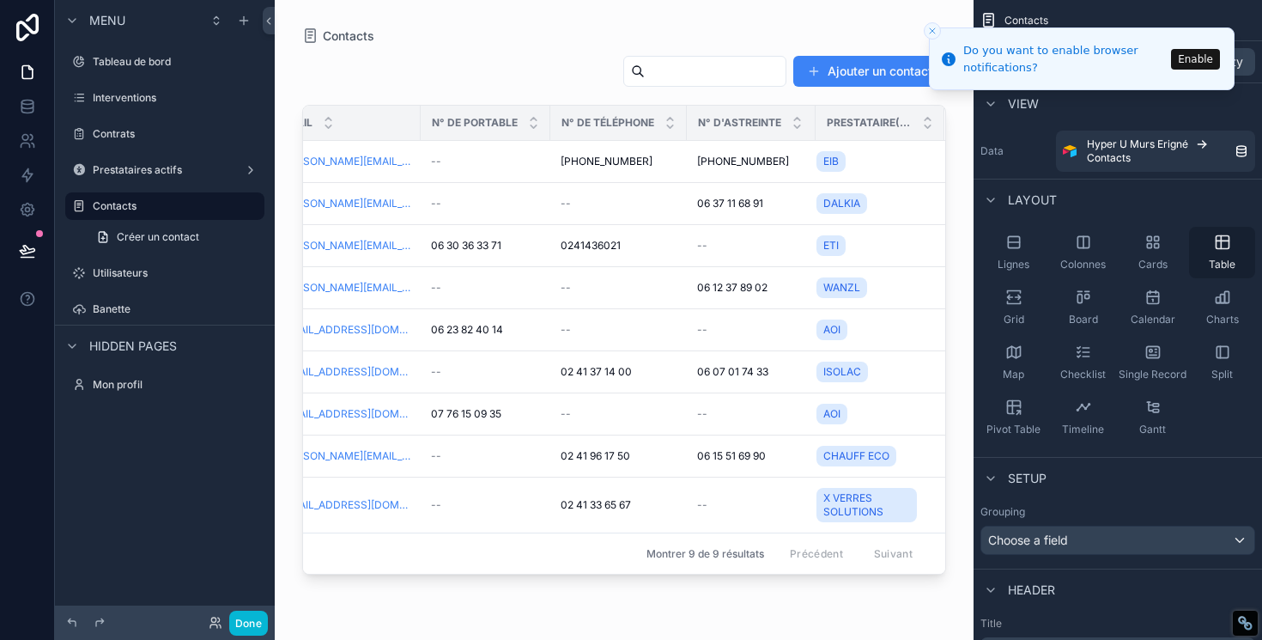
click at [1224, 247] on icon "scrollable content" at bounding box center [1222, 242] width 17 height 17
click at [934, 30] on icon "Close toast" at bounding box center [932, 31] width 10 height 10
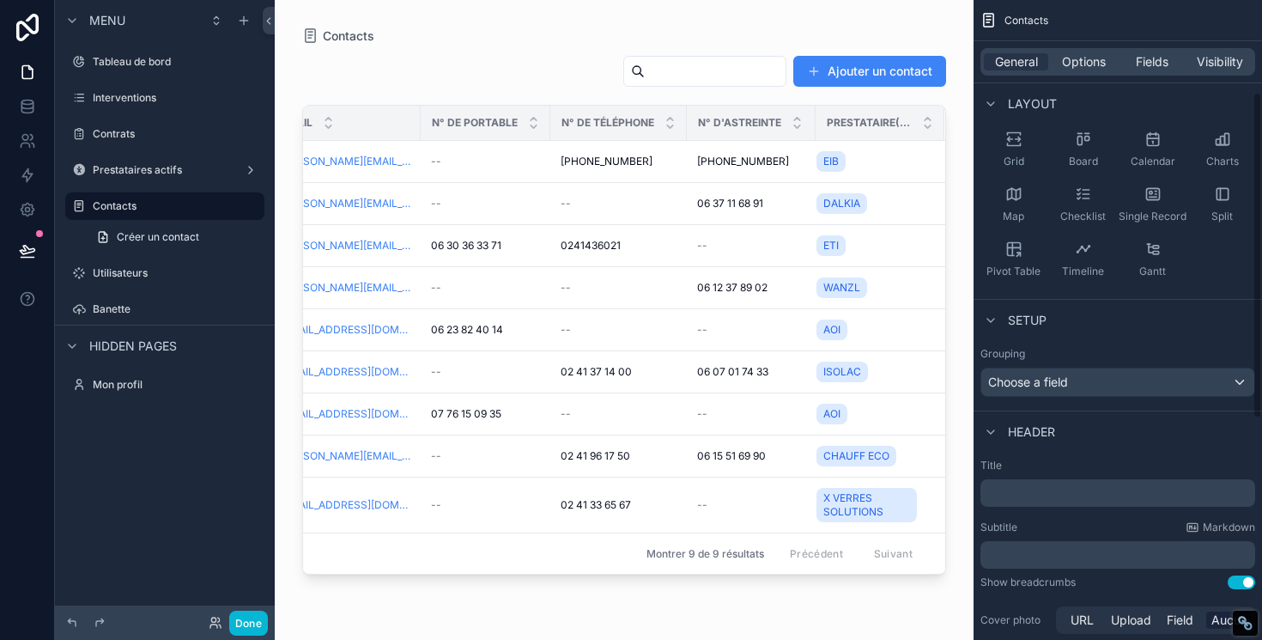
scroll to position [203, 0]
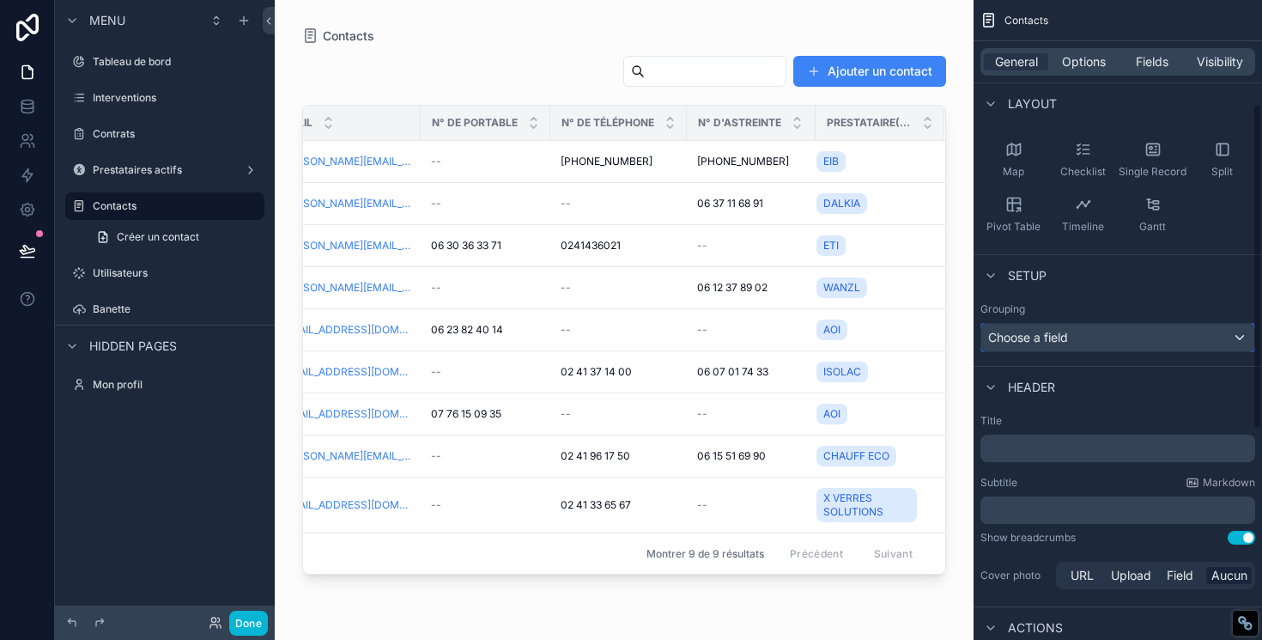
click at [1232, 337] on div "Choose a field" at bounding box center [1117, 337] width 273 height 27
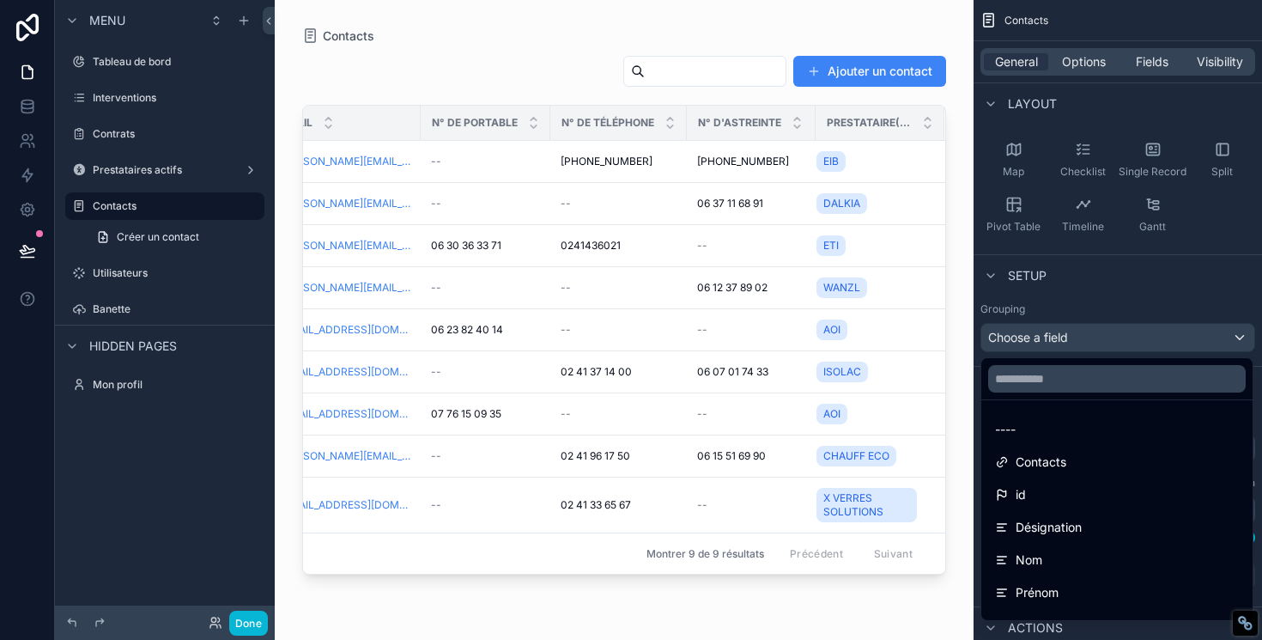
click at [1232, 337] on div "scrollable content" at bounding box center [631, 320] width 1262 height 640
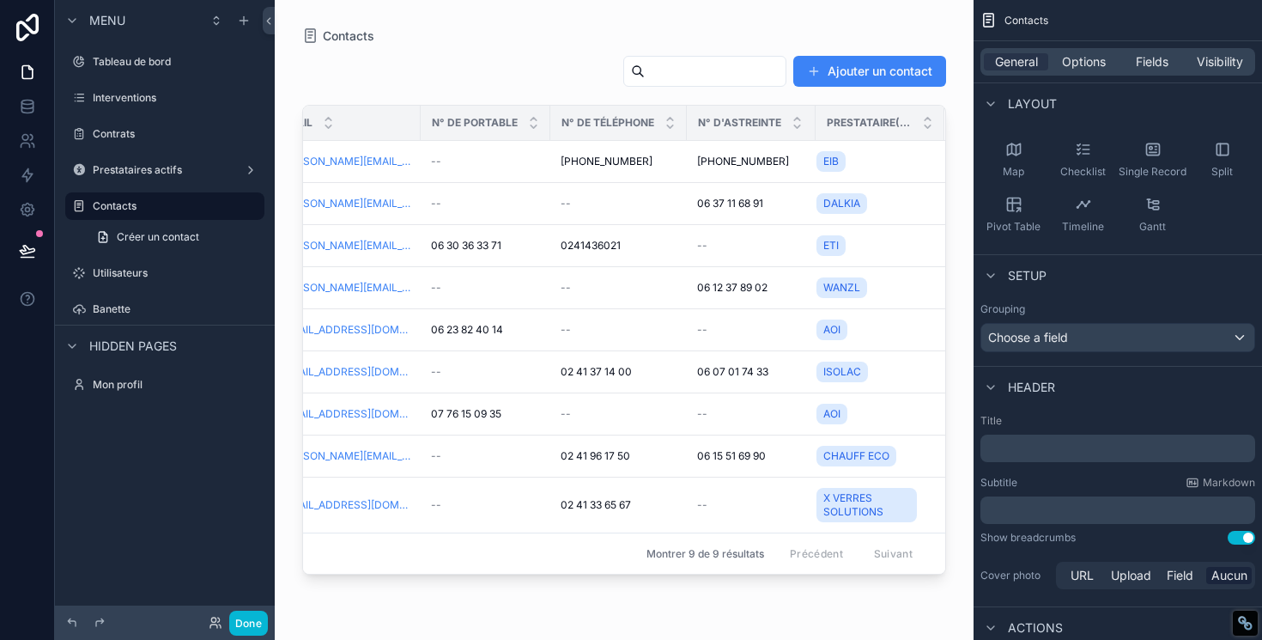
click at [362, 117] on div "Email" at bounding box center [344, 122] width 149 height 33
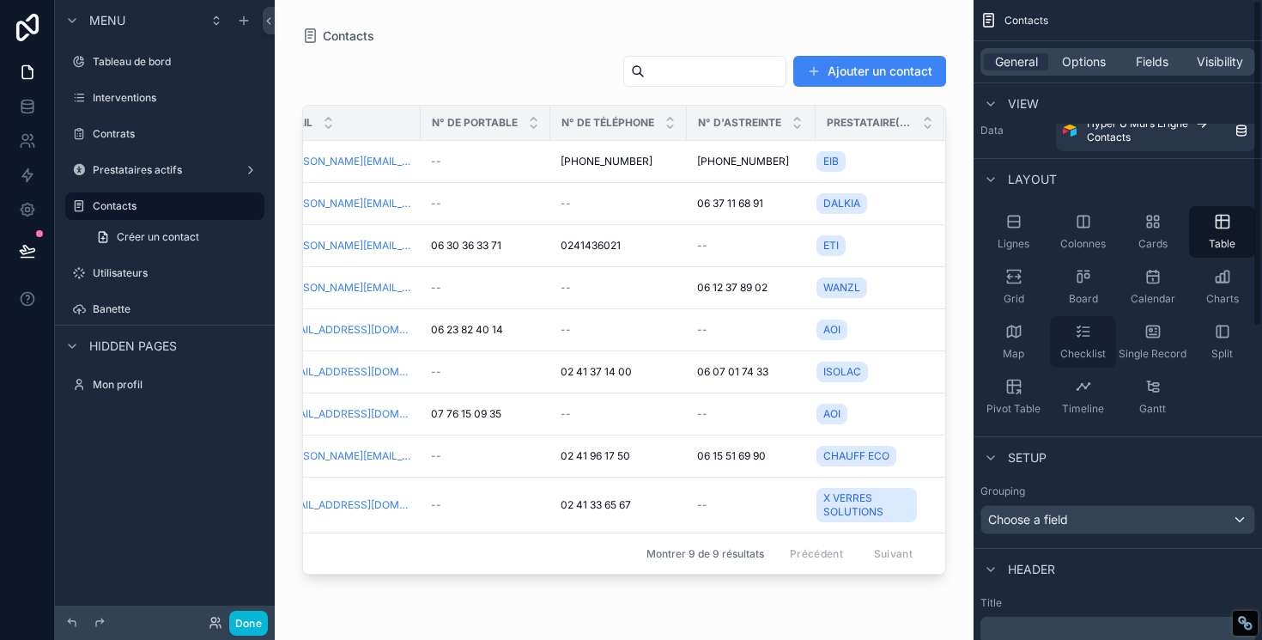
scroll to position [0, 0]
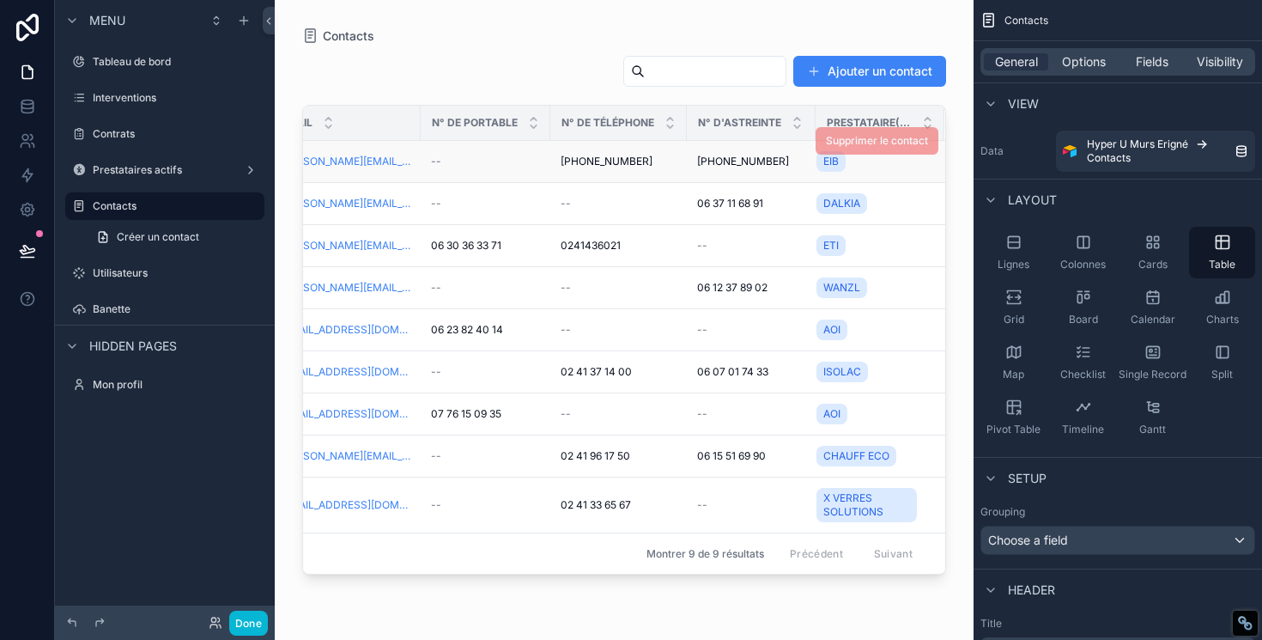
click at [653, 158] on div "[PHONE_NUMBER] [PHONE_NUMBER]" at bounding box center [619, 162] width 116 height 14
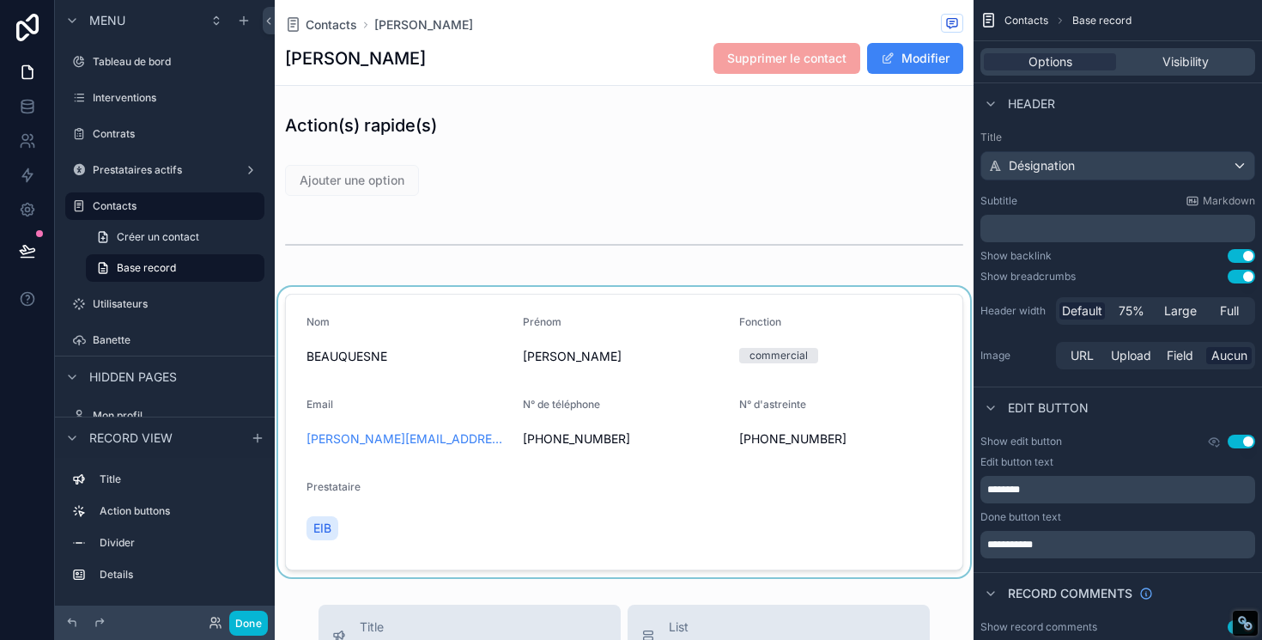
click at [717, 330] on div "scrollable content" at bounding box center [624, 432] width 699 height 290
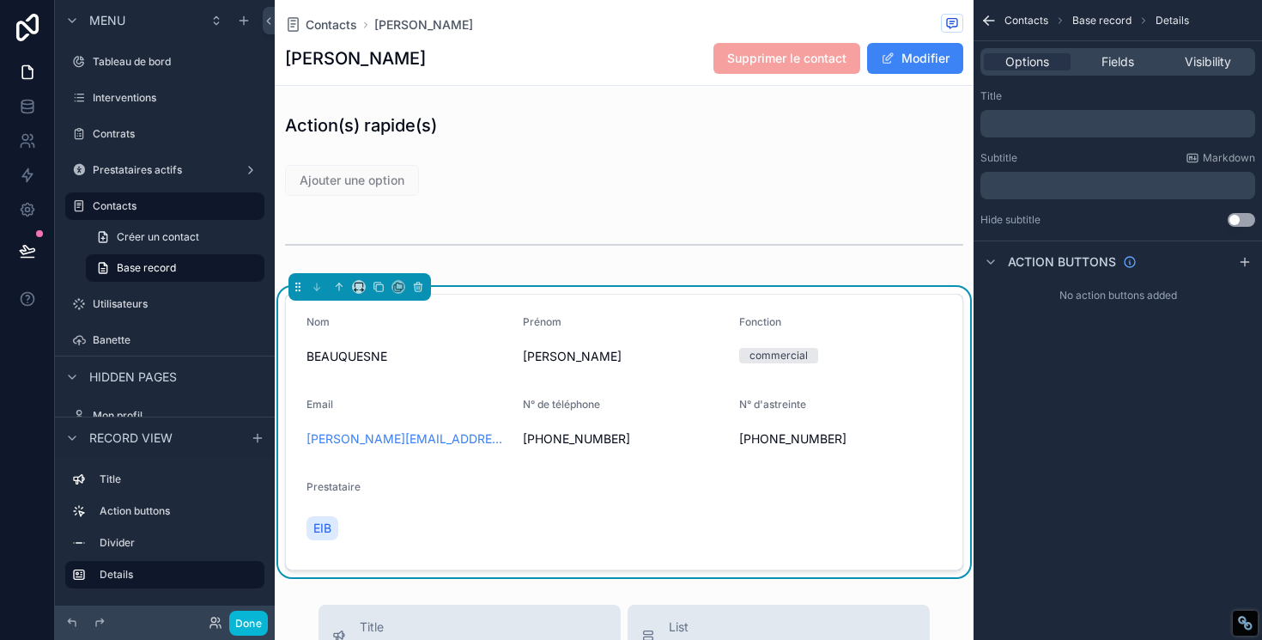
click at [345, 347] on div "BEAUQUESNE" at bounding box center [407, 356] width 203 height 27
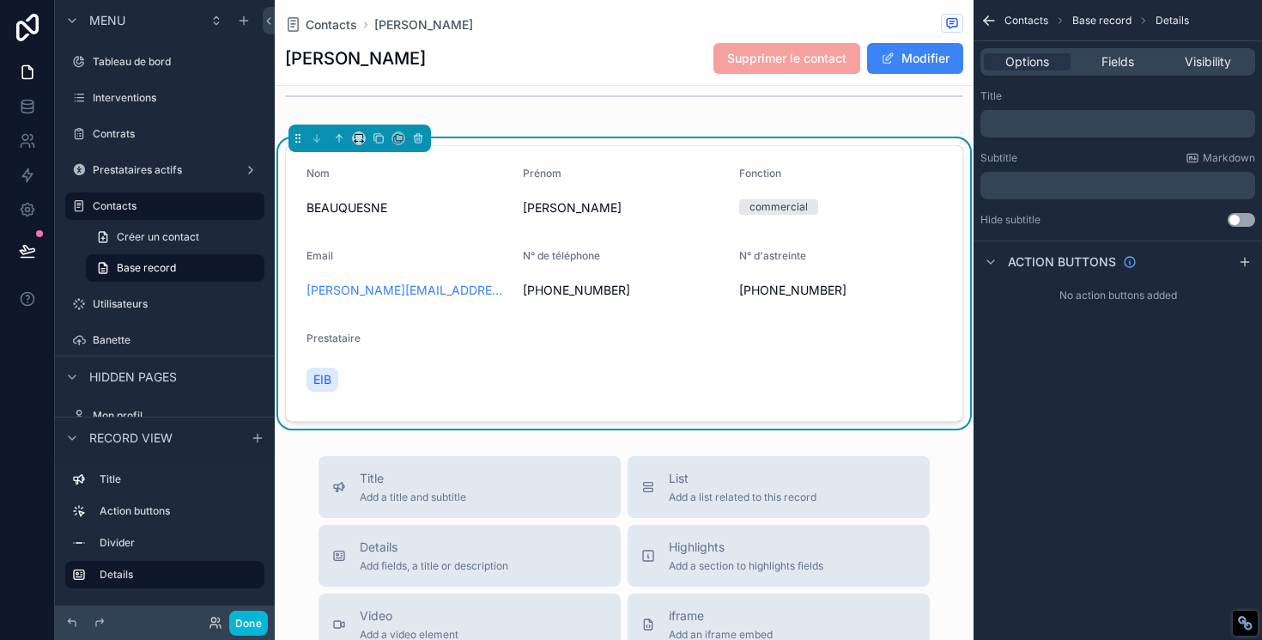
scroll to position [159, 0]
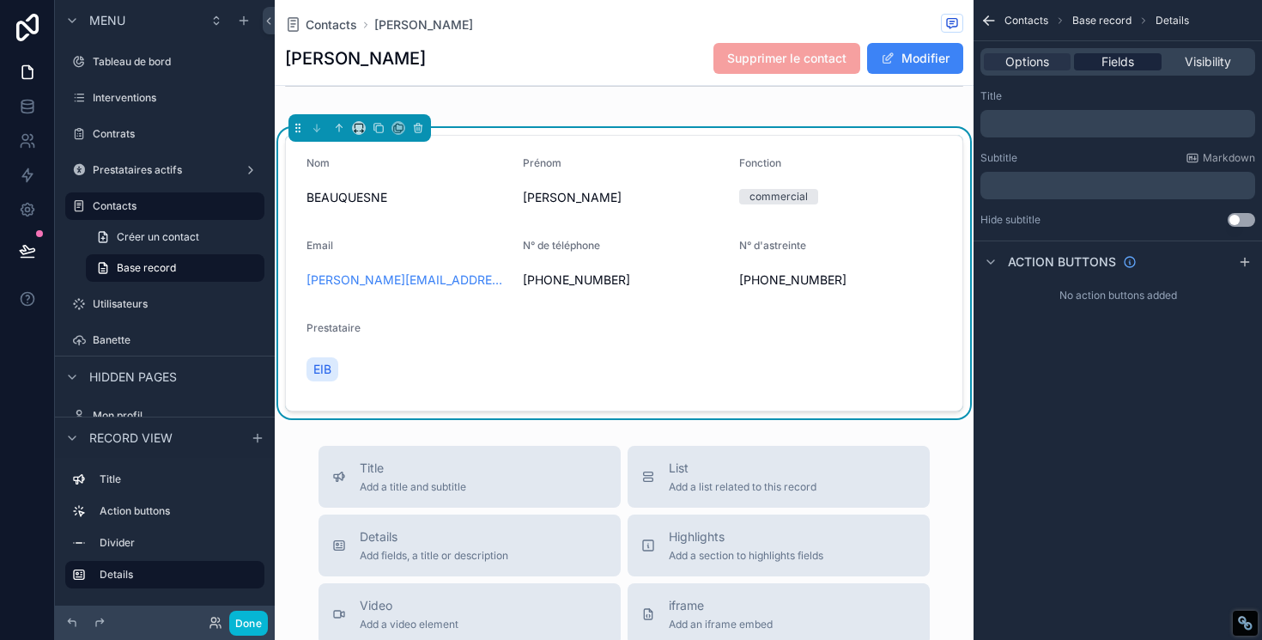
click at [1114, 64] on span "Fields" at bounding box center [1117, 61] width 33 height 17
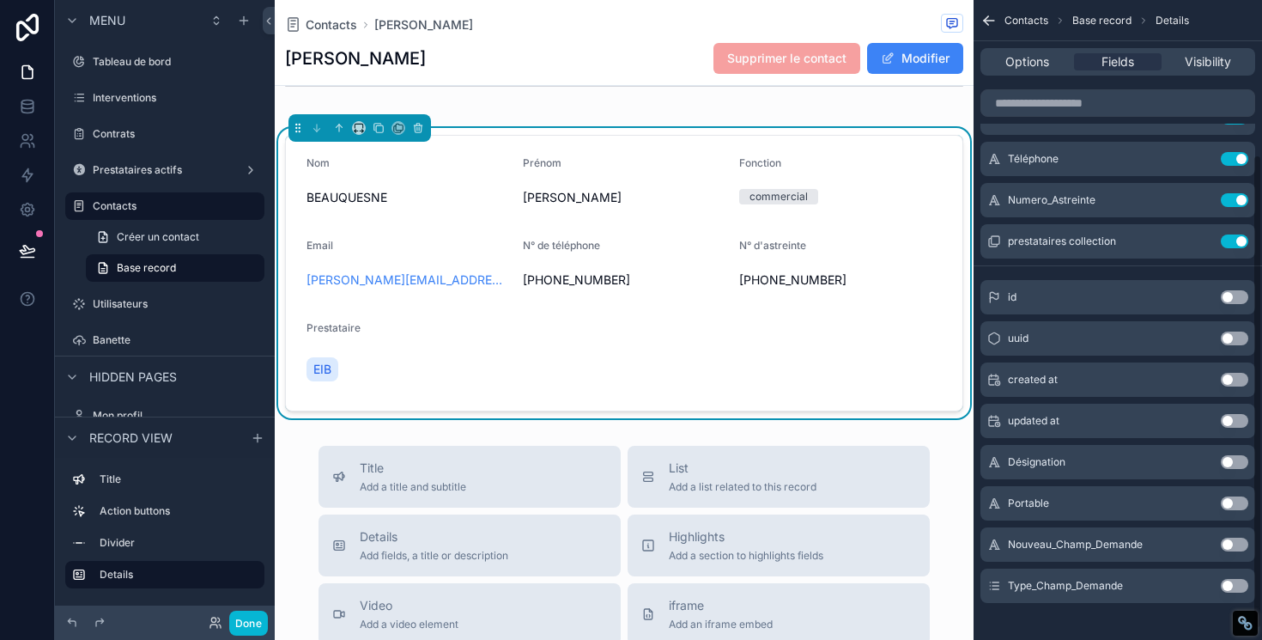
scroll to position [223, 0]
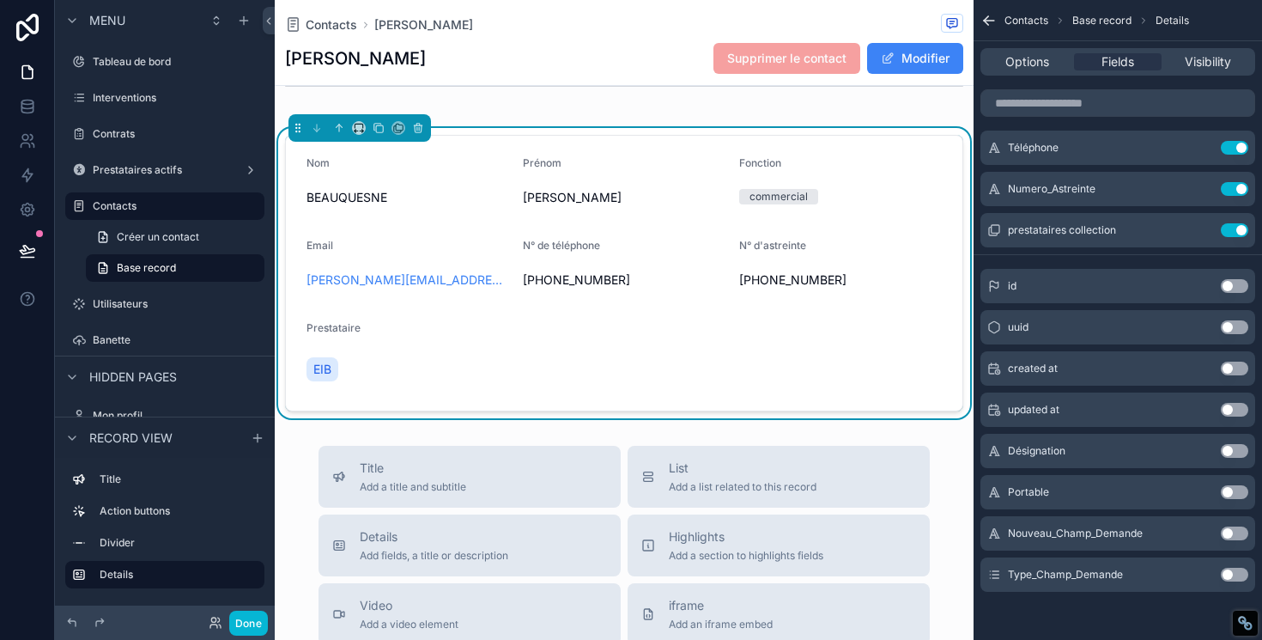
click at [993, 24] on icon "scrollable content" at bounding box center [988, 20] width 17 height 17
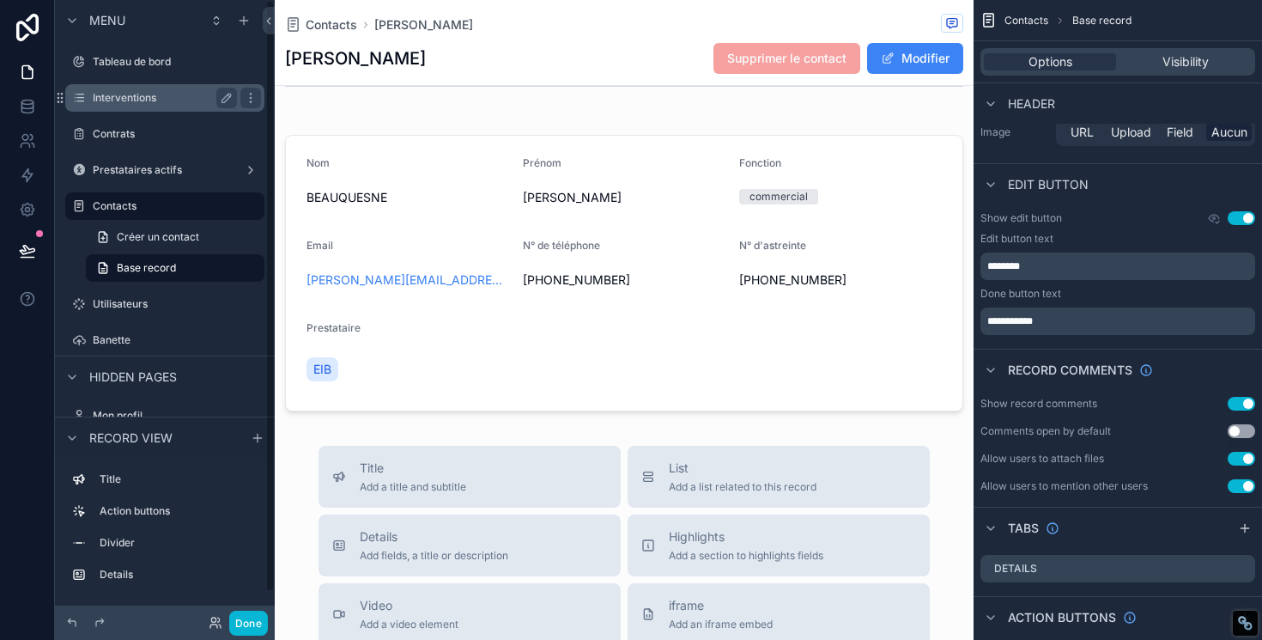
click at [97, 109] on div "Interventions" at bounding box center [165, 97] width 192 height 27
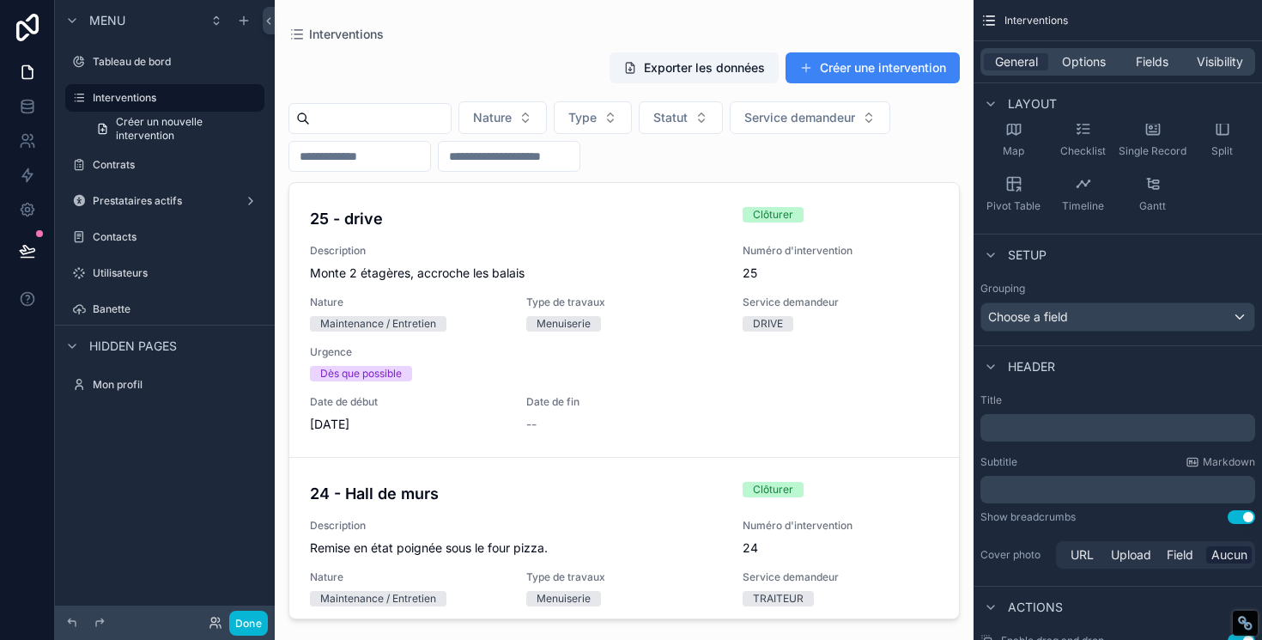
click at [698, 156] on div "scrollable content" at bounding box center [624, 309] width 699 height 619
click at [718, 194] on link "25 - drive Clôturer Description Monte 2 étagères, accroche les balais Numéro d'…" at bounding box center [624, 320] width 670 height 274
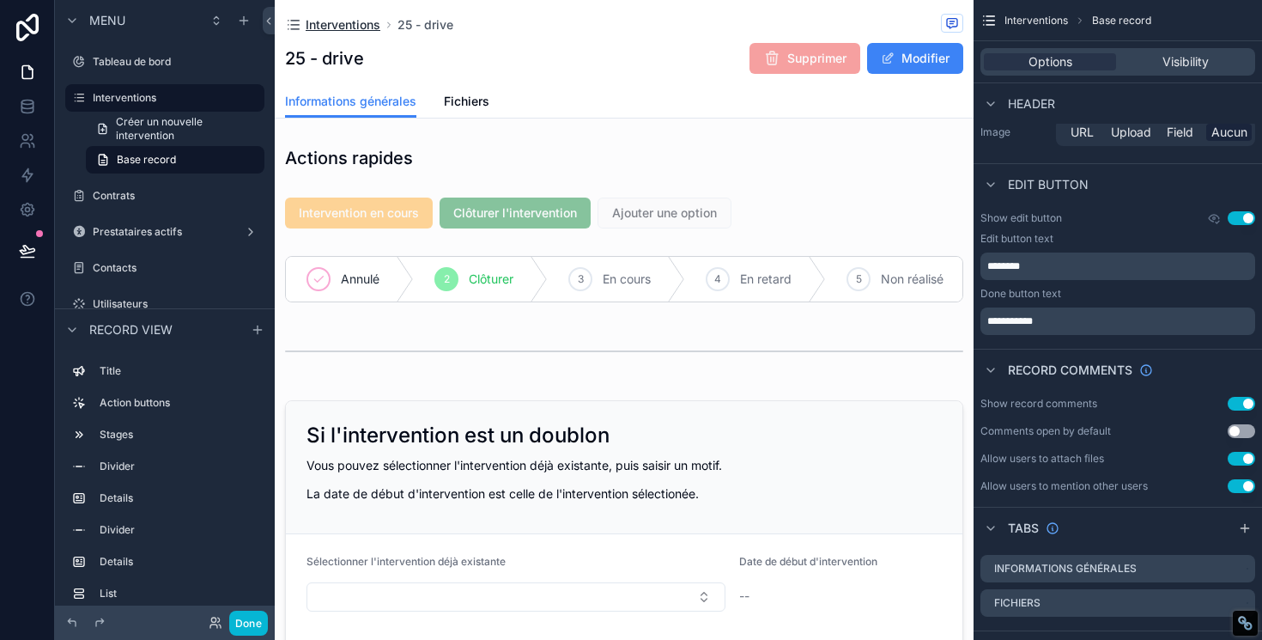
click at [349, 29] on span "Interventions" at bounding box center [343, 24] width 75 height 17
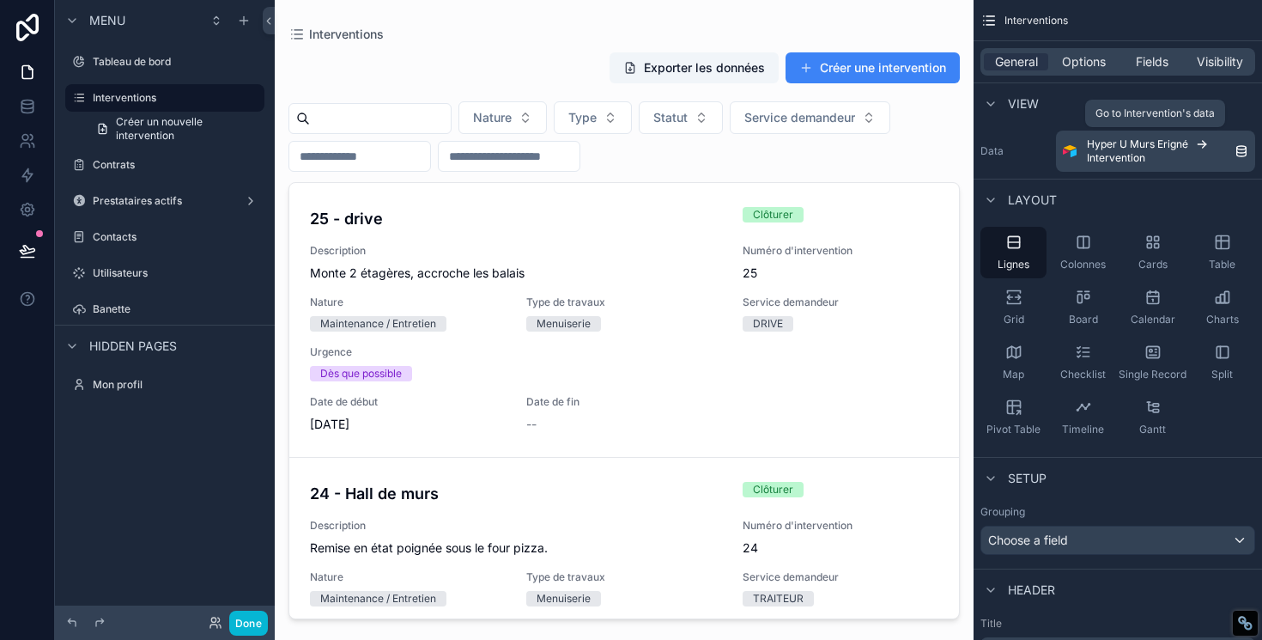
click at [1140, 149] on span "Hyper U Murs Erigné" at bounding box center [1137, 144] width 101 height 14
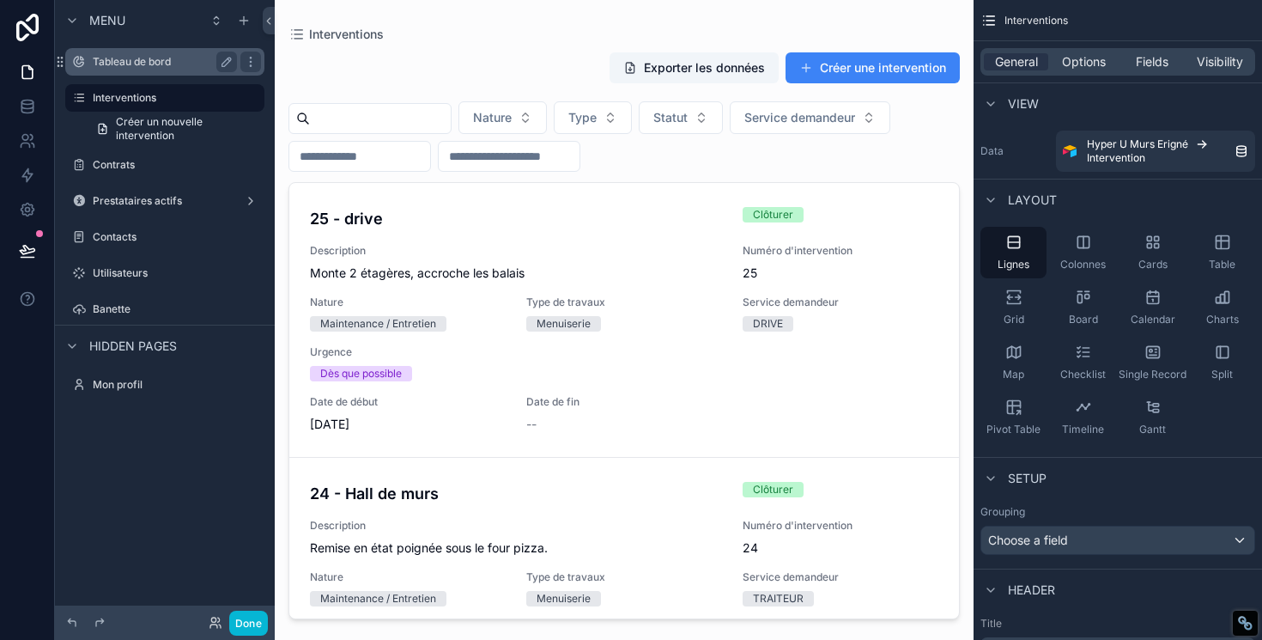
click at [110, 71] on div "Tableau de bord" at bounding box center [165, 62] width 144 height 21
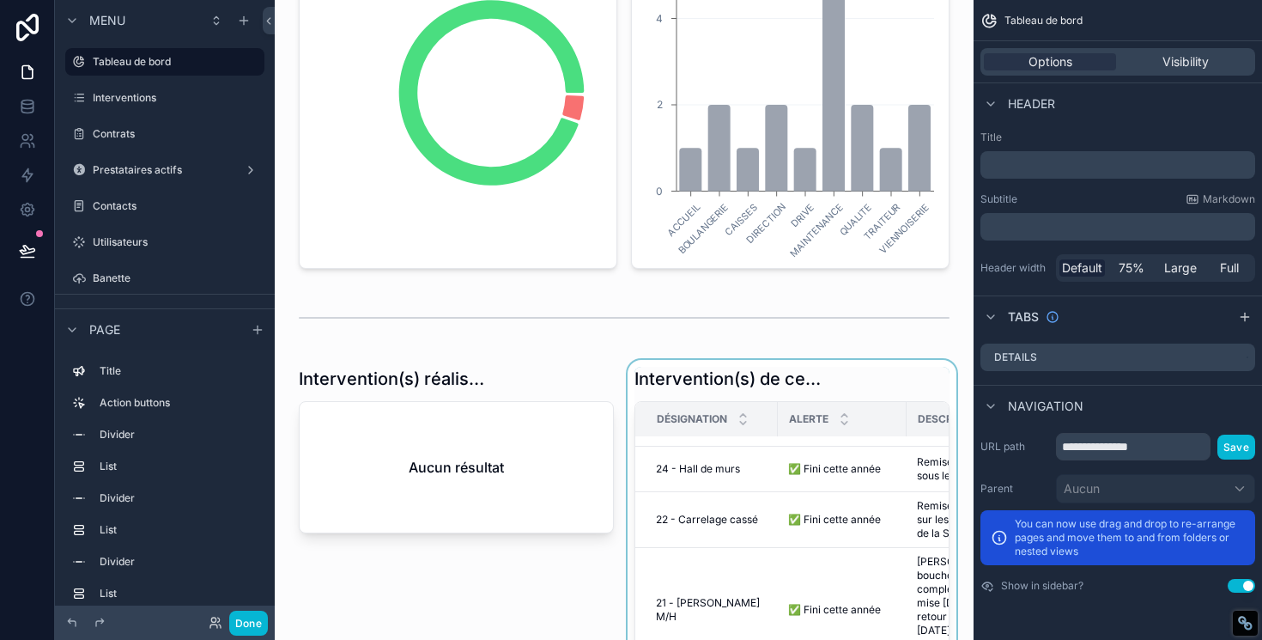
scroll to position [48, 0]
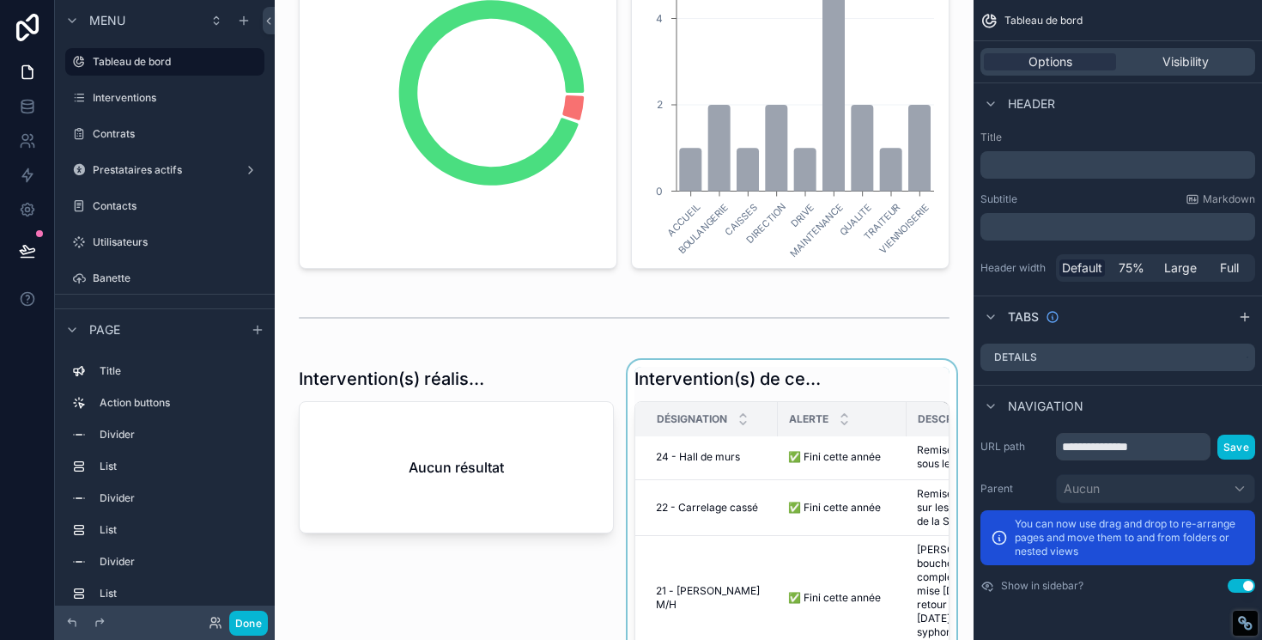
click at [874, 379] on div "scrollable content" at bounding box center [792, 625] width 336 height 530
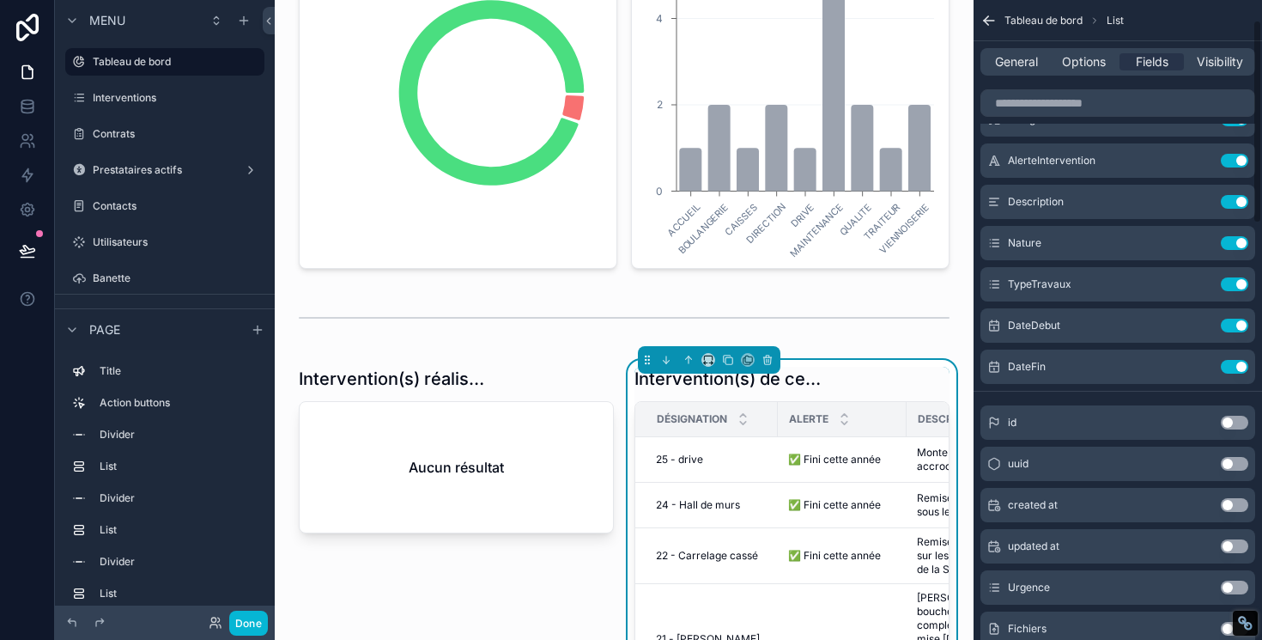
scroll to position [0, 0]
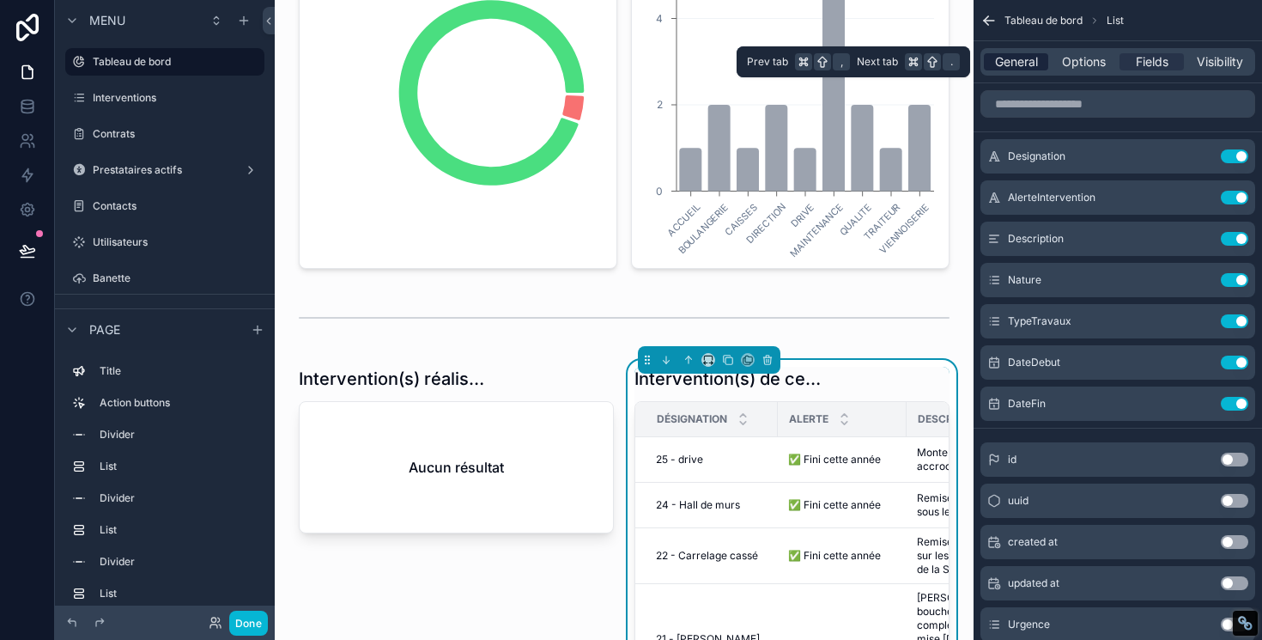
click at [1023, 66] on span "General" at bounding box center [1016, 61] width 43 height 17
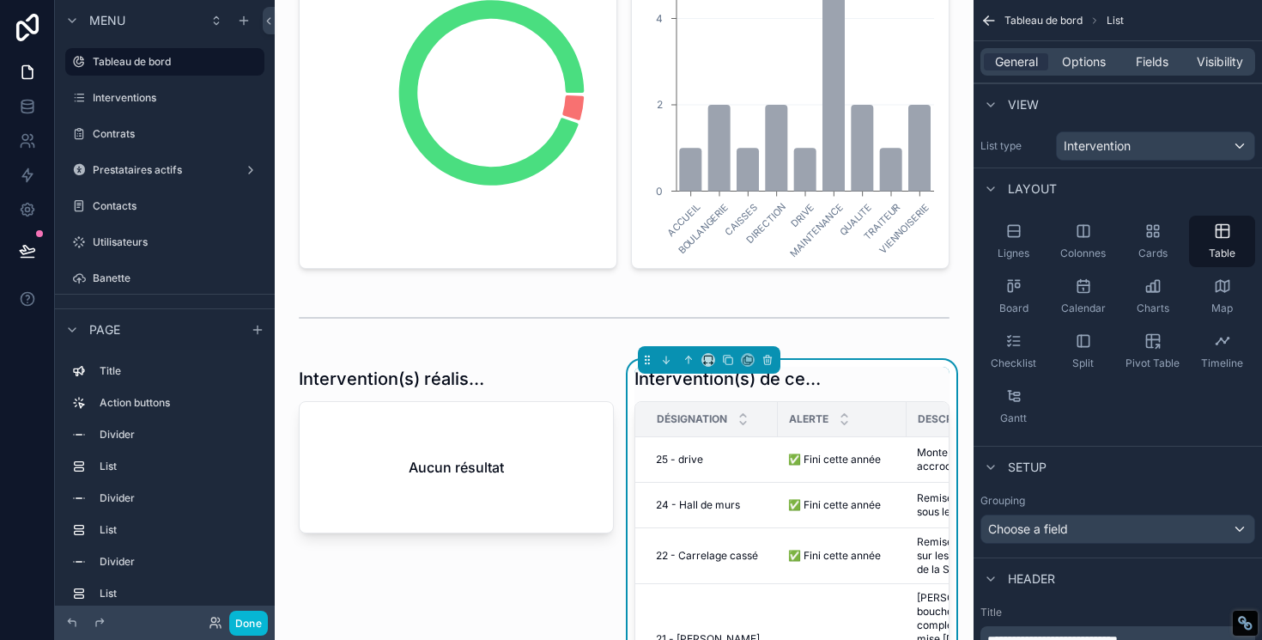
click at [1076, 71] on div "General Options Fields Visibility" at bounding box center [1117, 61] width 275 height 27
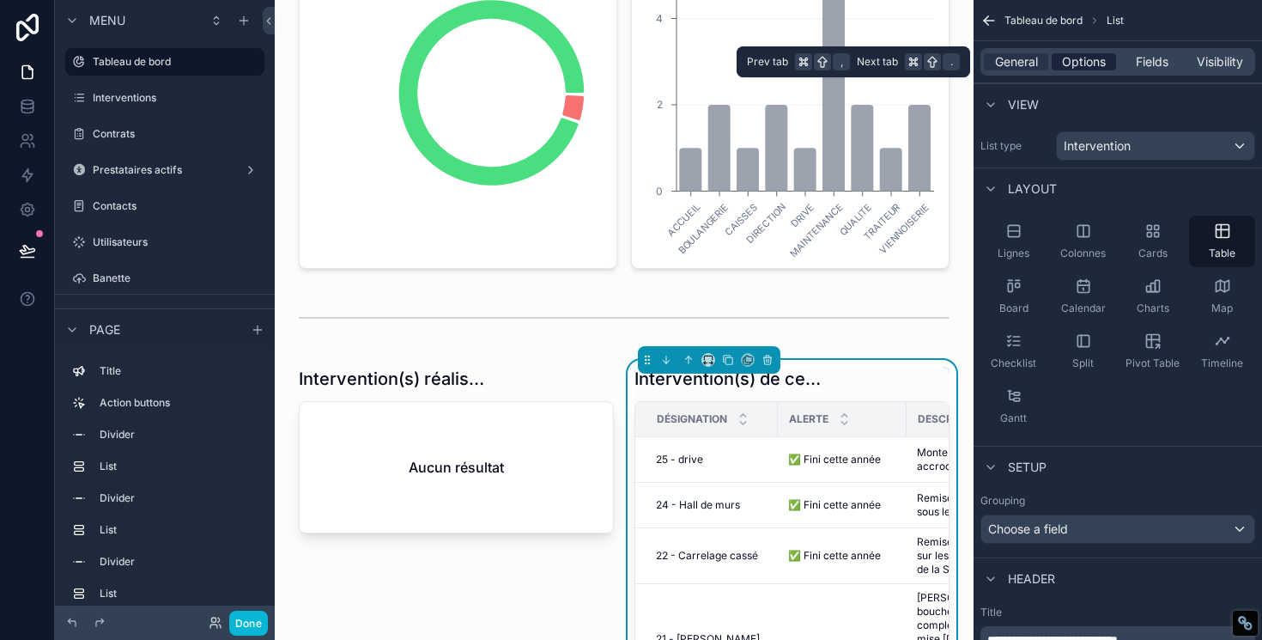
click at [1078, 68] on span "Options" at bounding box center [1084, 61] width 44 height 17
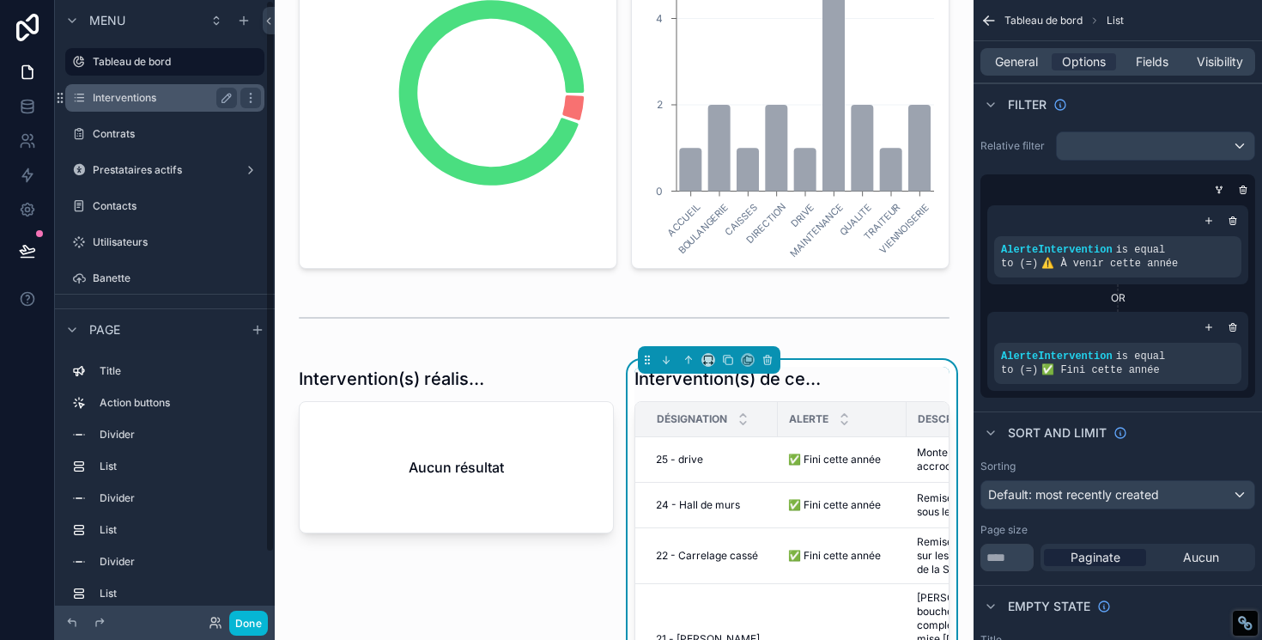
click at [167, 89] on div "Interventions" at bounding box center [165, 98] width 144 height 21
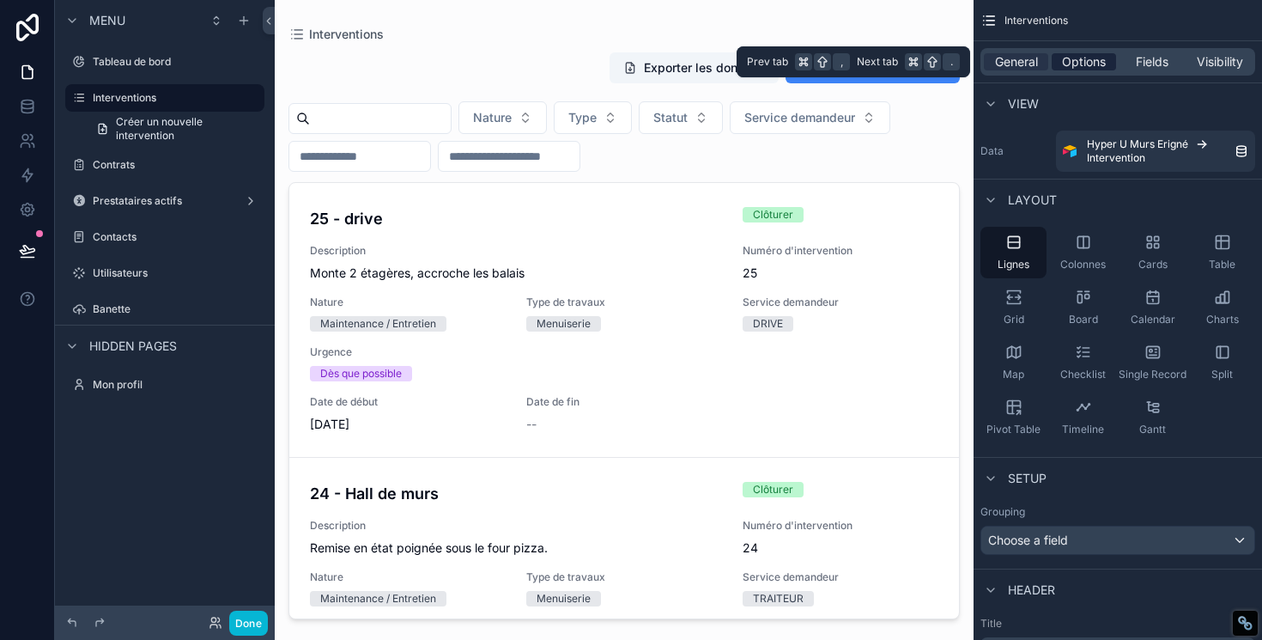
click at [1083, 70] on div "General Options Fields Visibility" at bounding box center [1117, 61] width 275 height 27
click at [1084, 66] on span "Options" at bounding box center [1084, 61] width 44 height 17
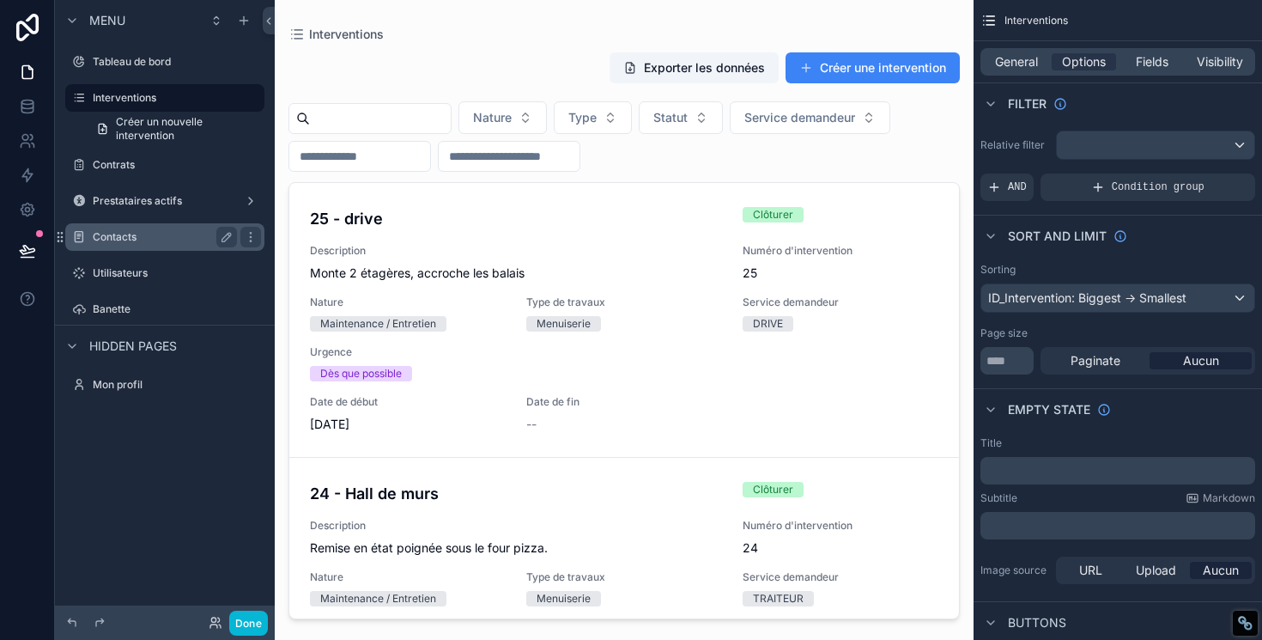
click at [148, 244] on div "Contacts" at bounding box center [165, 237] width 144 height 21
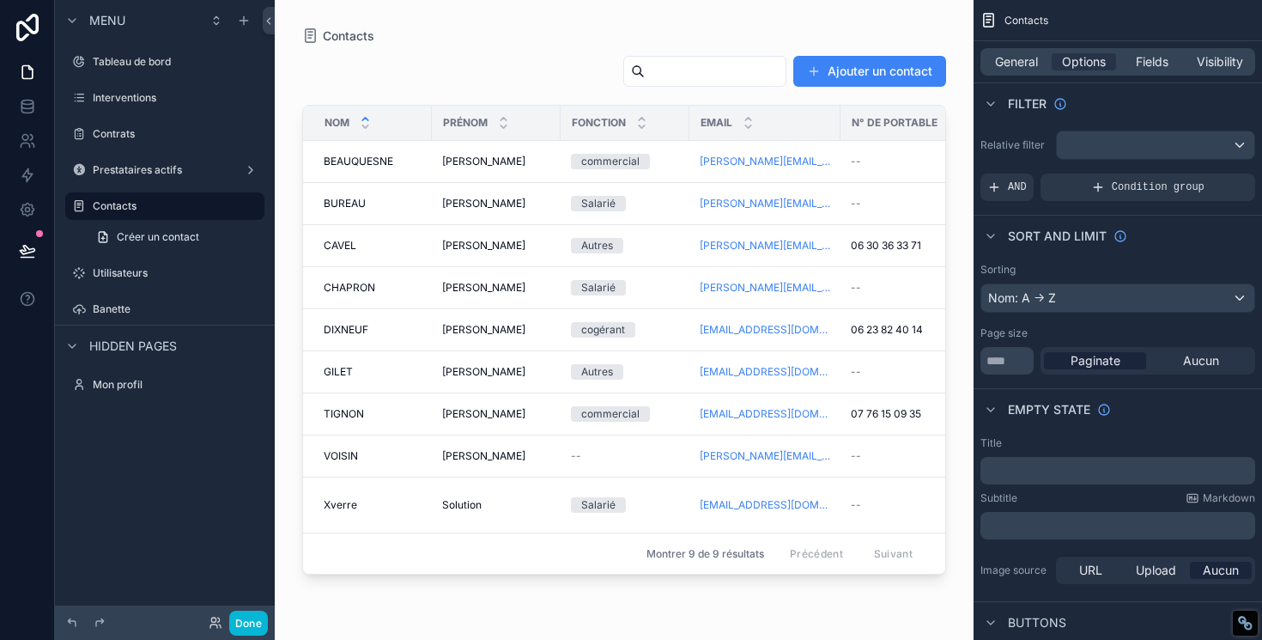
click at [711, 150] on div "scrollable content" at bounding box center [624, 309] width 699 height 619
click at [751, 166] on link "[PERSON_NAME][EMAIL_ADDRESS][DOMAIN_NAME]" at bounding box center [765, 162] width 130 height 14
click at [742, 282] on link "[PERSON_NAME][EMAIL_ADDRESS][DOMAIN_NAME]" at bounding box center [765, 288] width 130 height 14
click at [504, 162] on div "[PERSON_NAME]" at bounding box center [496, 162] width 108 height 14
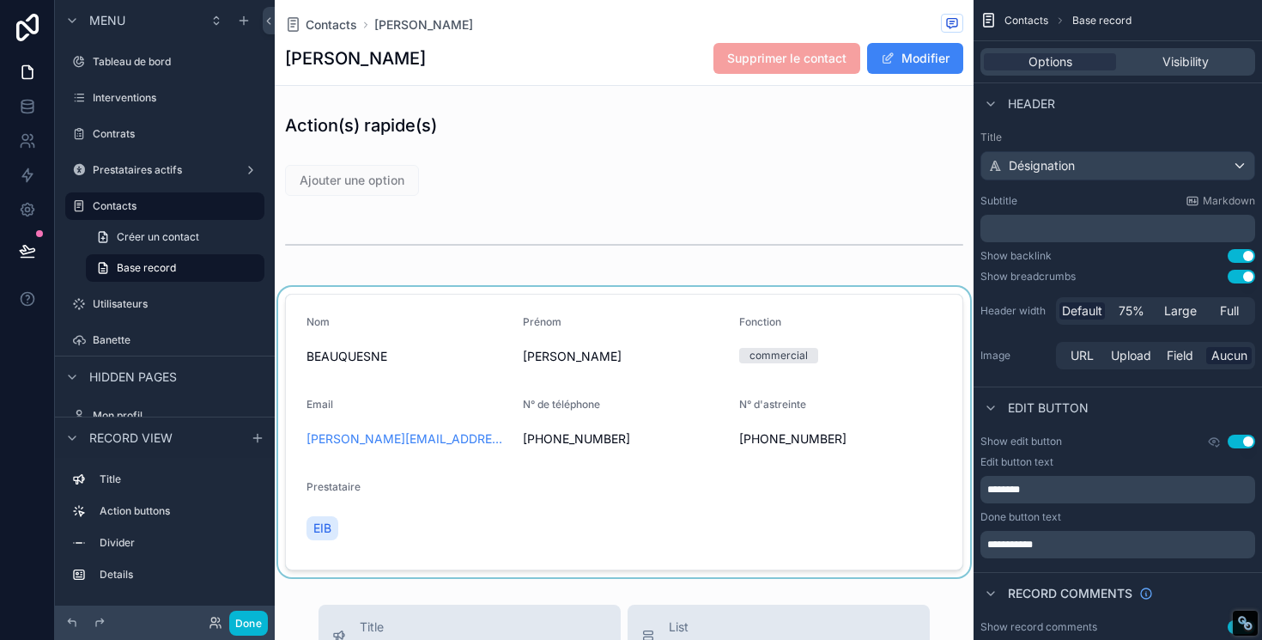
click at [386, 430] on div "scrollable content" at bounding box center [624, 432] width 699 height 290
